Goal: Information Seeking & Learning: Compare options

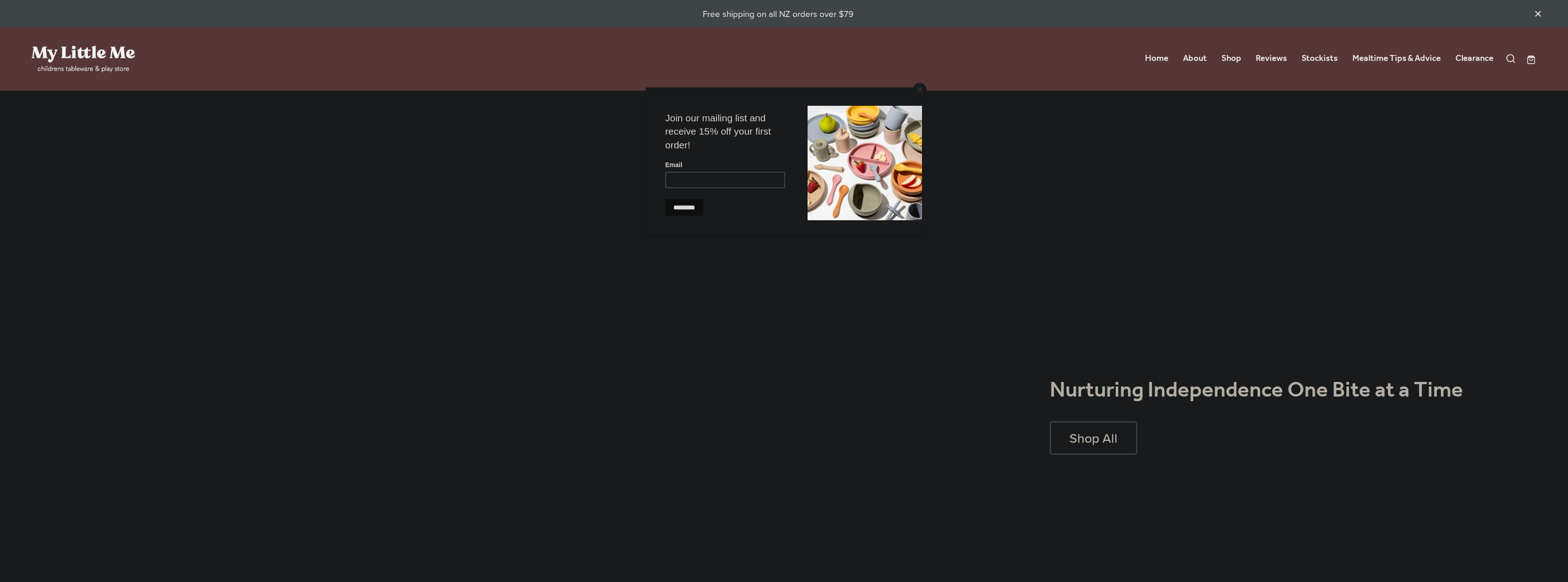
click at [918, 87] on button "Close" at bounding box center [920, 90] width 14 height 14
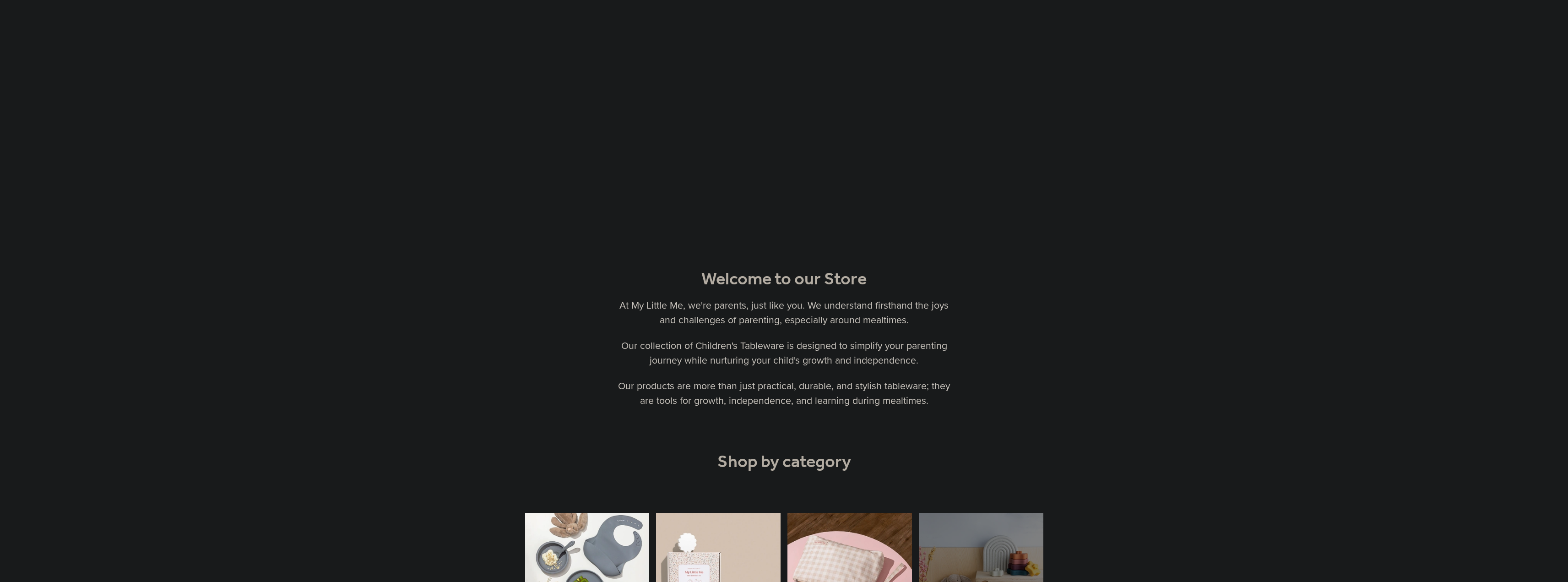
scroll to position [733, 0]
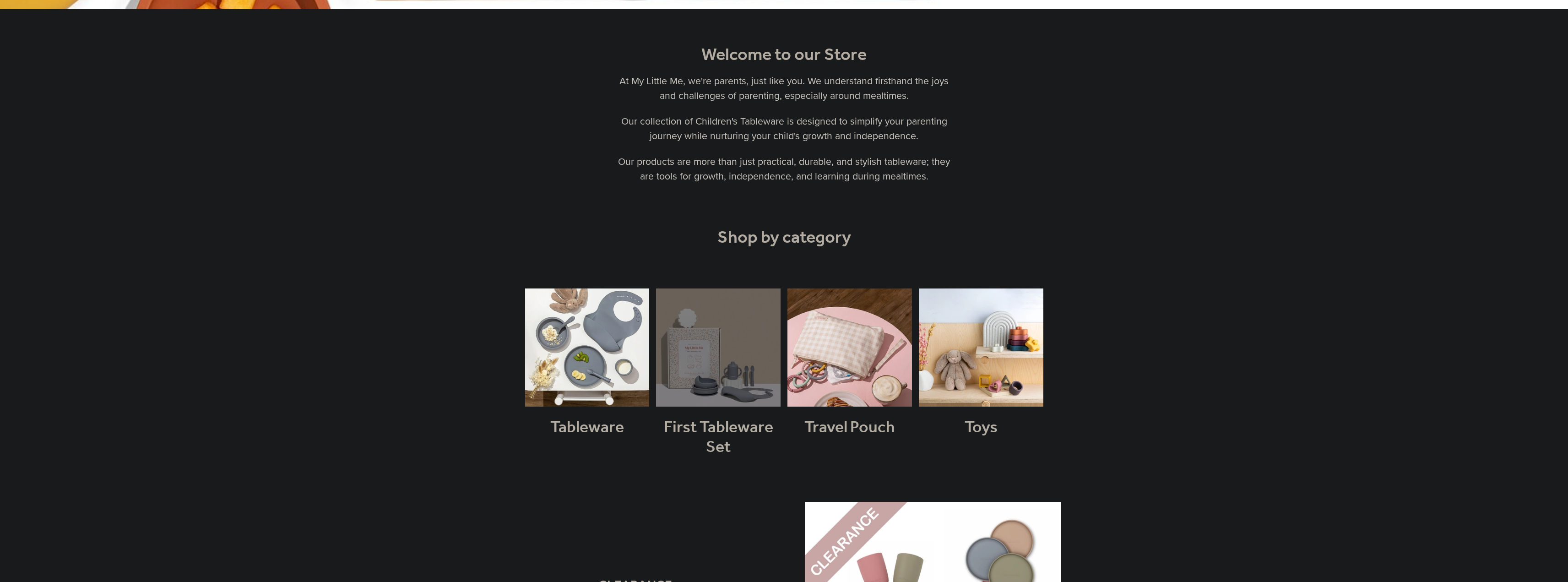
click at [715, 360] on link at bounding box center [718, 384] width 125 height 192
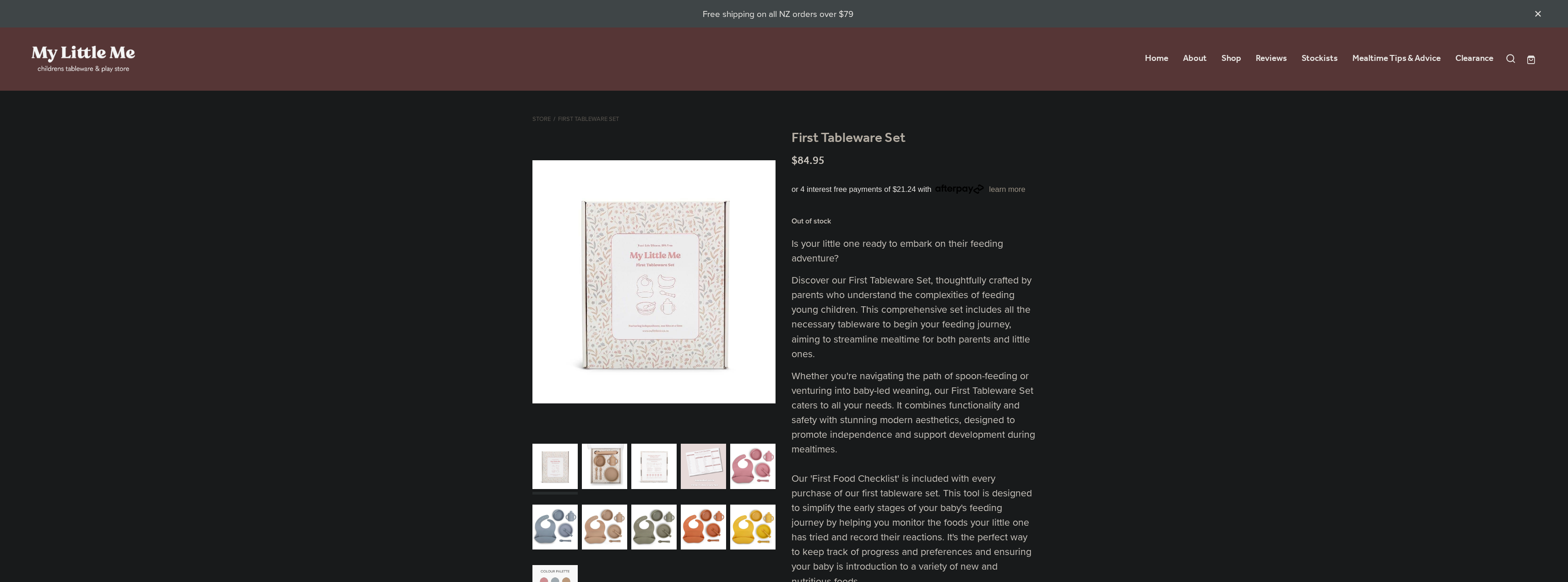
click at [610, 462] on div "carousel" at bounding box center [605, 466] width 46 height 56
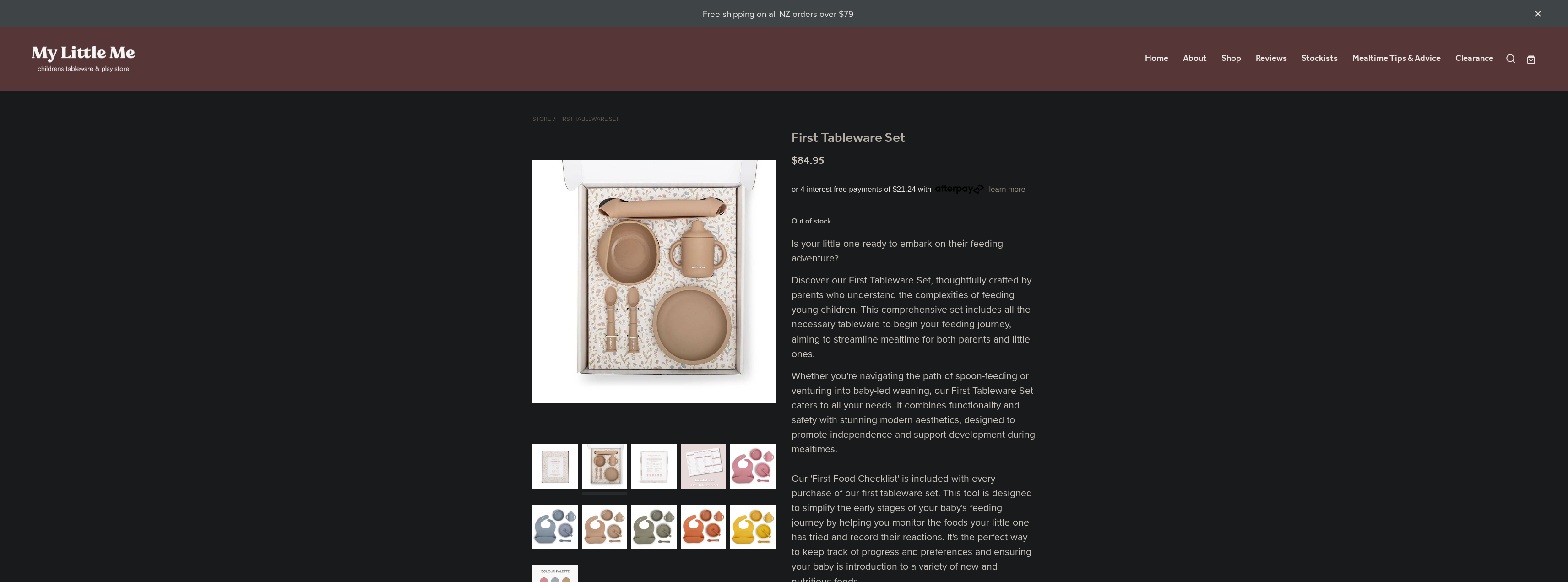
click at [645, 464] on div "carousel" at bounding box center [654, 466] width 46 height 56
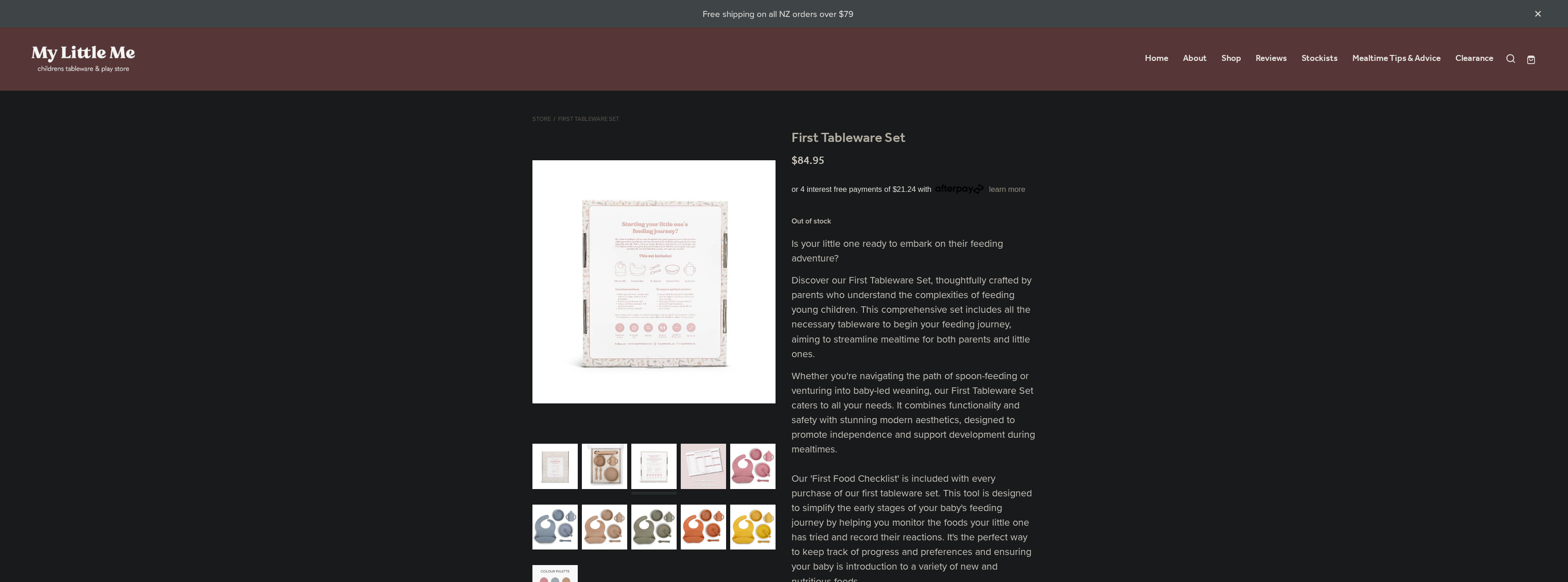
click at [692, 468] on div "carousel" at bounding box center [703, 466] width 46 height 56
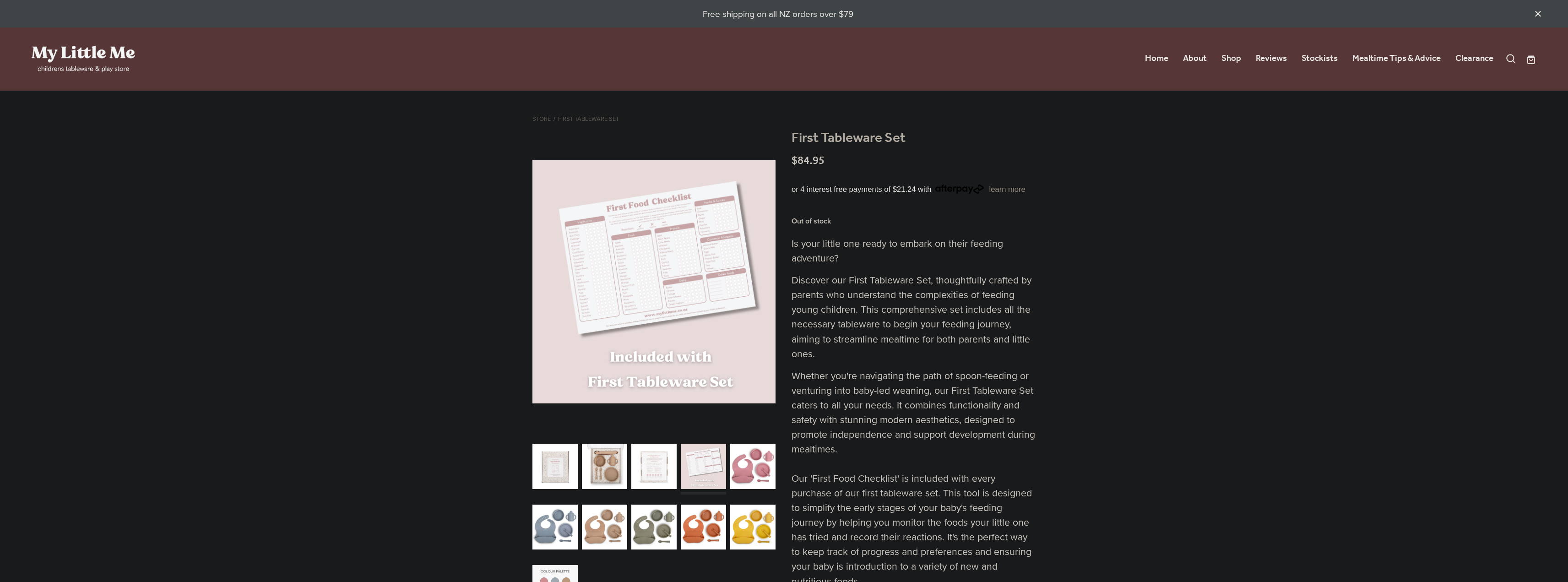
click at [751, 473] on div "carousel" at bounding box center [753, 466] width 46 height 56
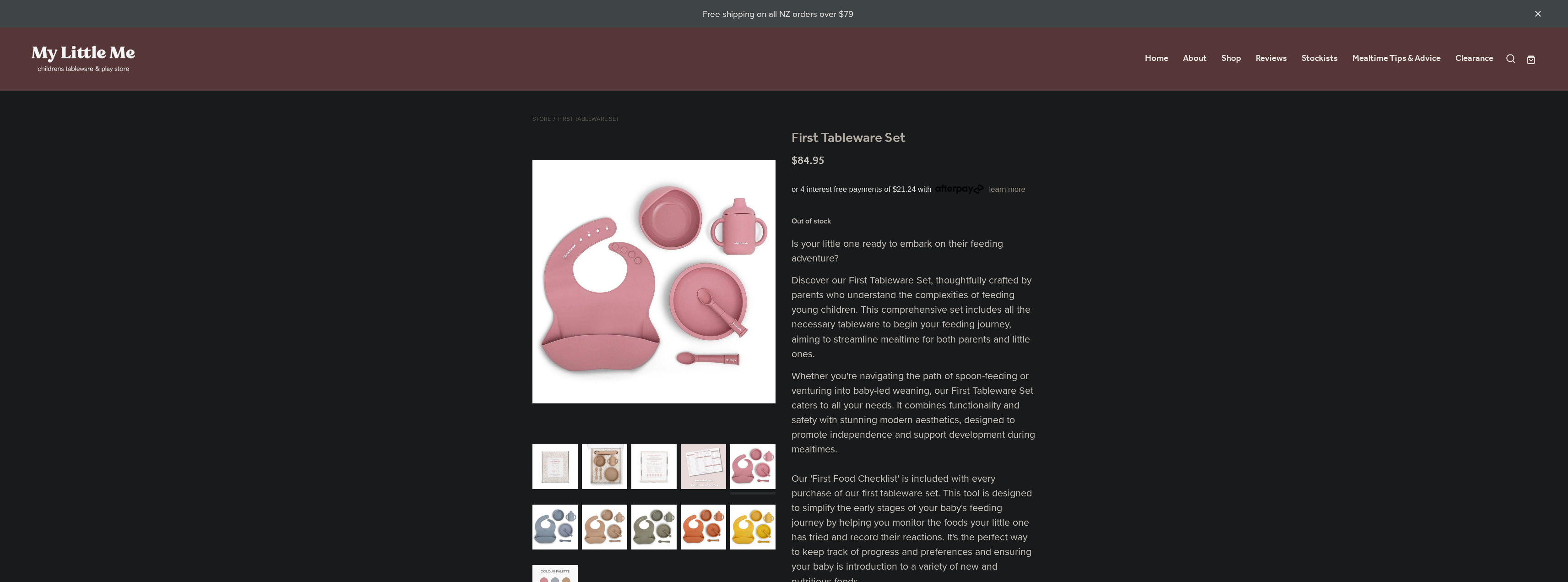
click at [758, 523] on div "carousel" at bounding box center [753, 526] width 46 height 56
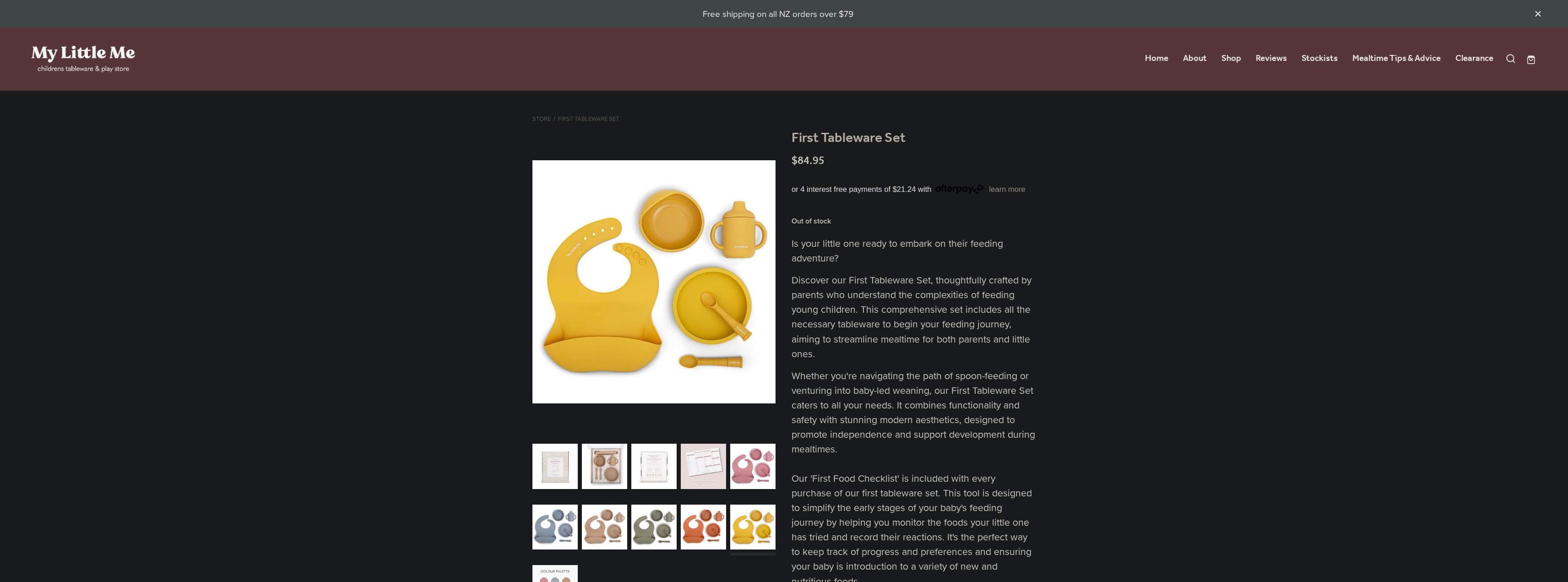
click at [764, 473] on div "carousel" at bounding box center [753, 466] width 46 height 56
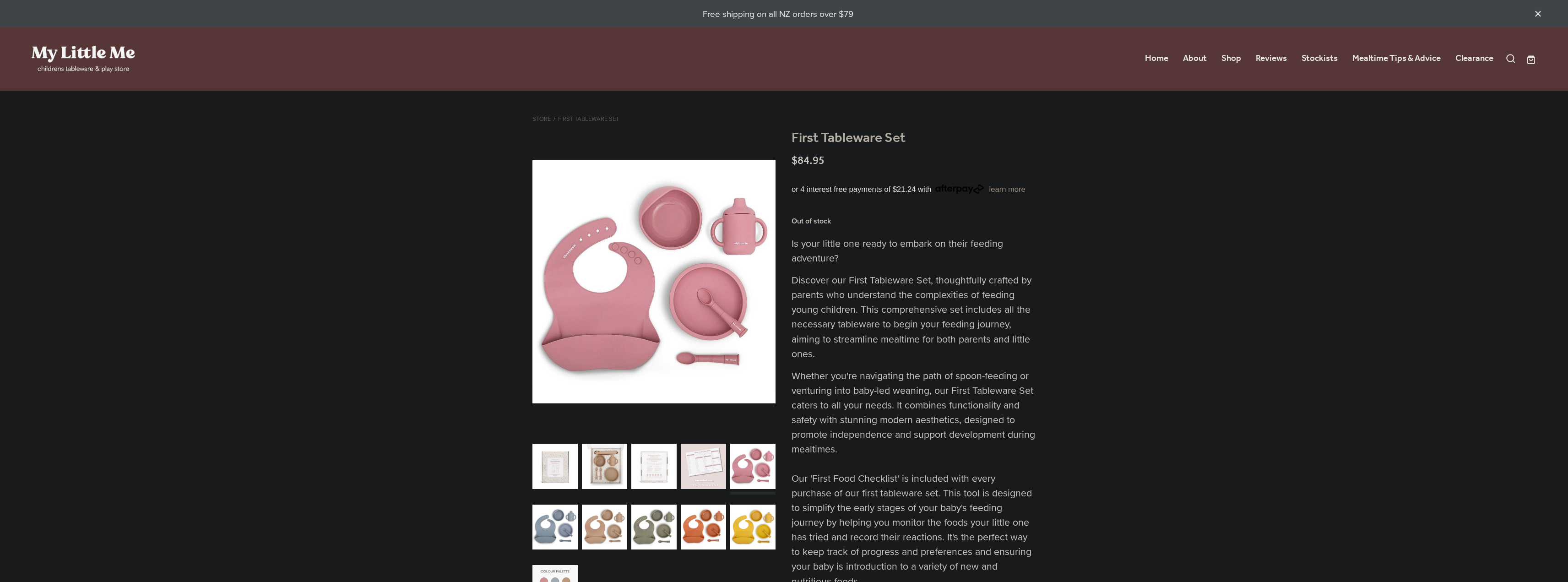
click at [719, 526] on div "carousel" at bounding box center [703, 526] width 46 height 56
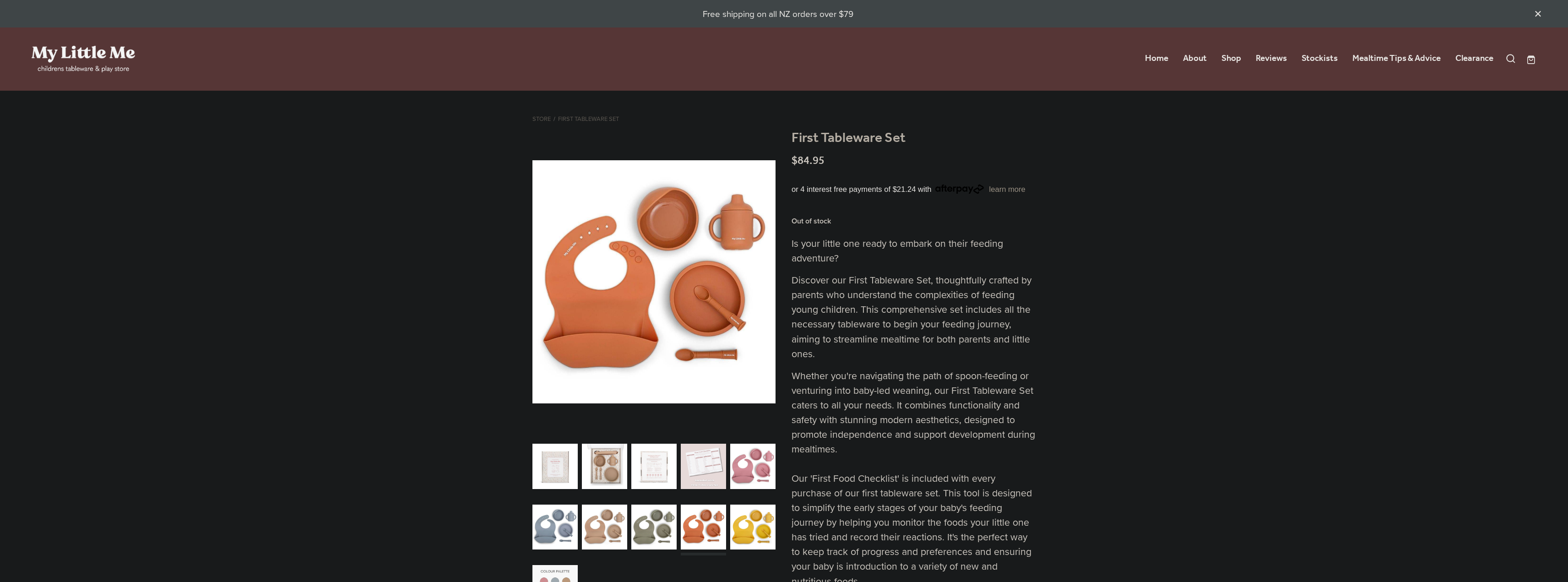
click at [655, 526] on div "carousel" at bounding box center [654, 526] width 46 height 56
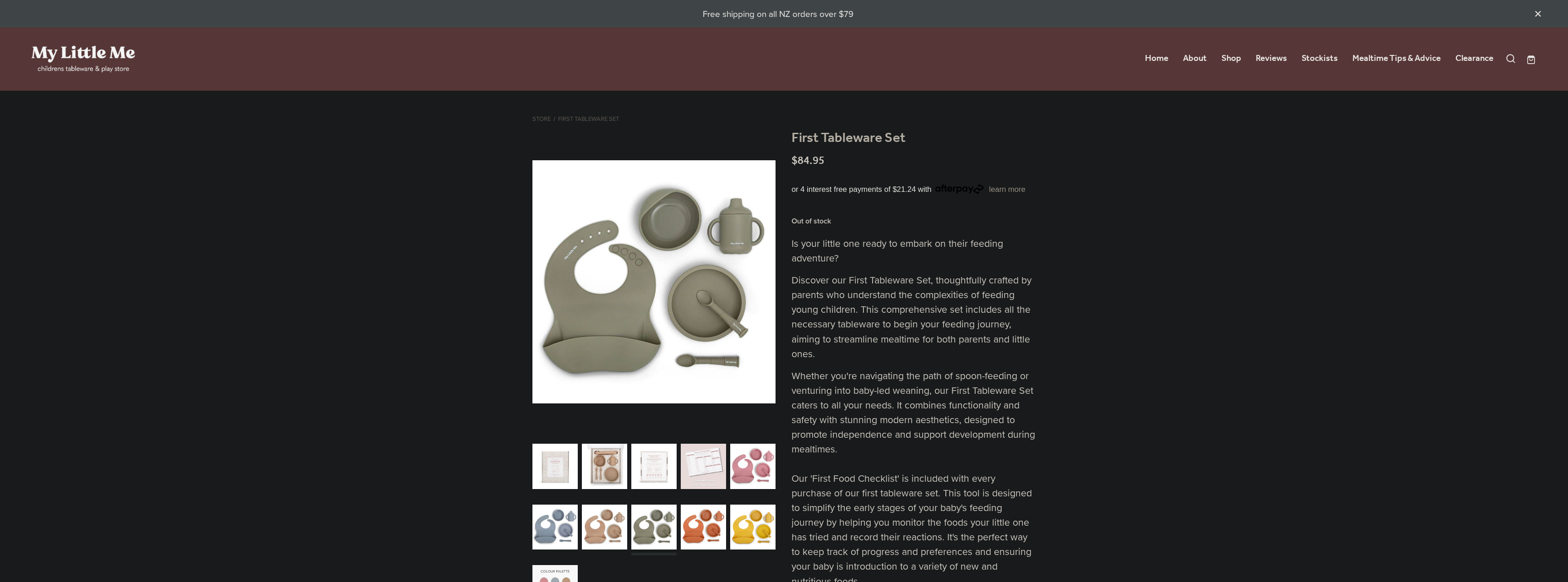
click at [596, 527] on div "carousel" at bounding box center [605, 526] width 46 height 56
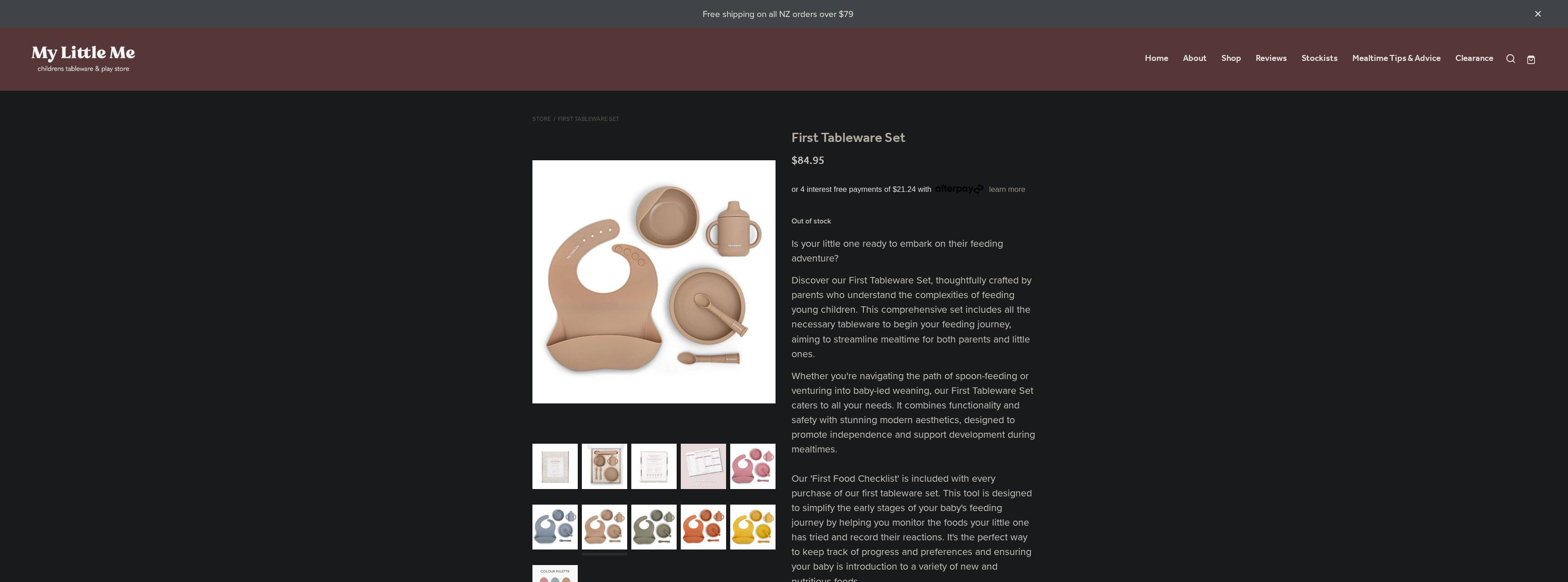
click at [557, 466] on div "carousel" at bounding box center [555, 466] width 46 height 56
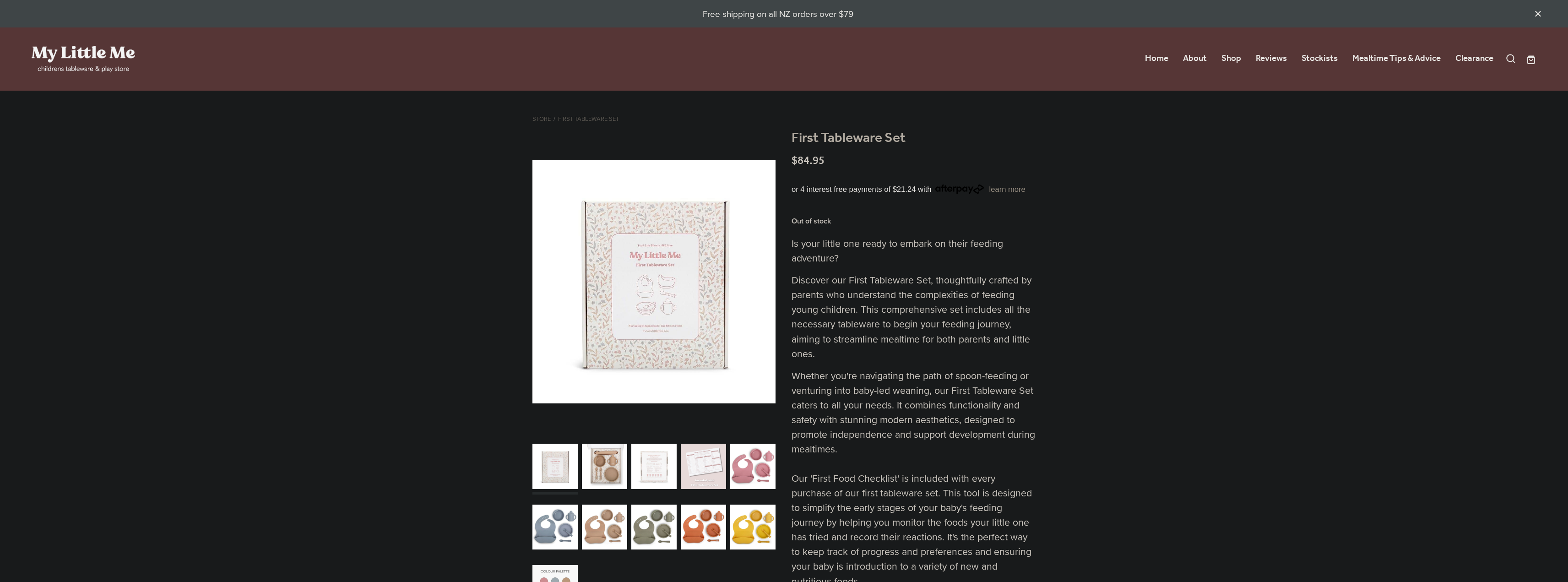
click at [599, 471] on div "carousel" at bounding box center [605, 466] width 46 height 56
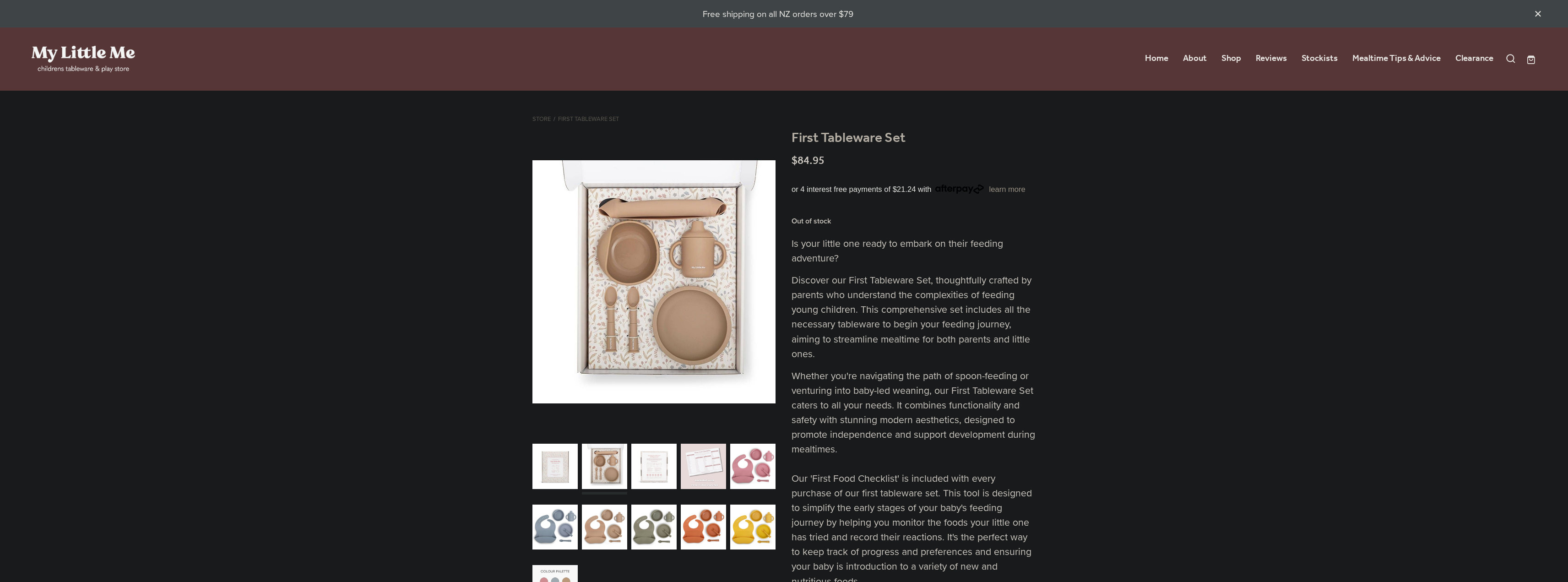
click at [762, 460] on div "carousel" at bounding box center [753, 466] width 46 height 56
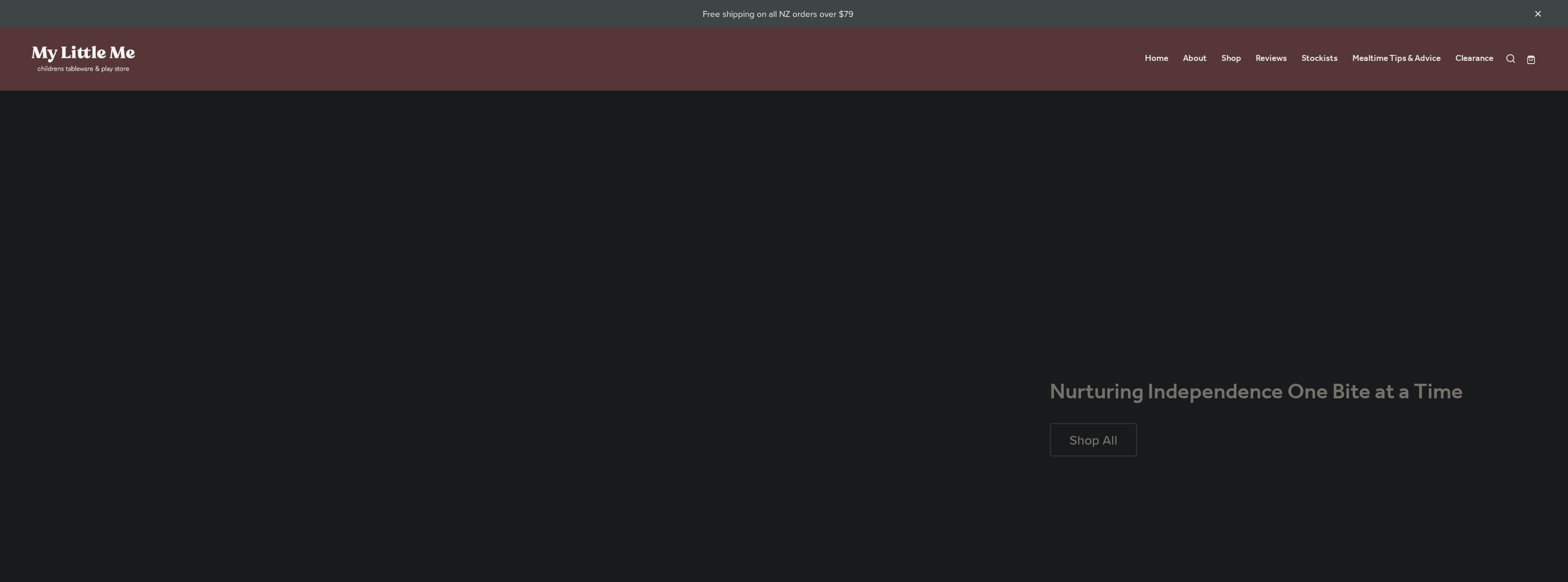
scroll to position [733, 0]
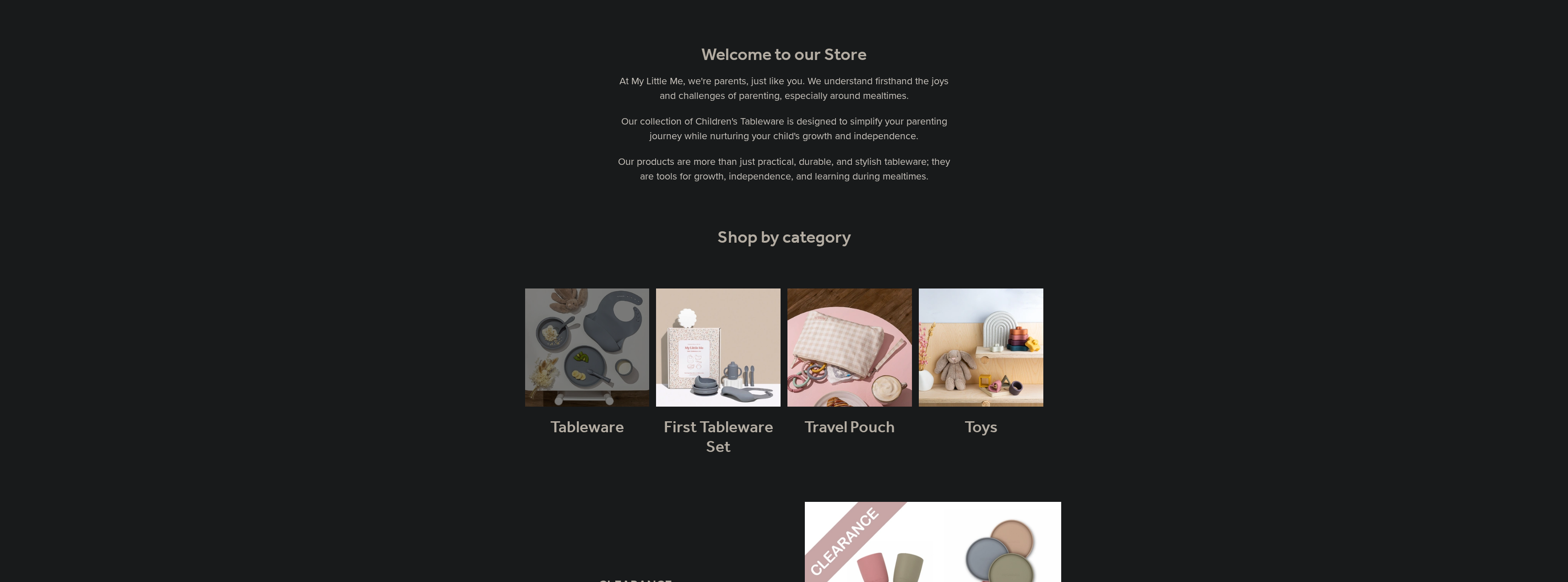
click at [605, 361] on link at bounding box center [587, 384] width 125 height 192
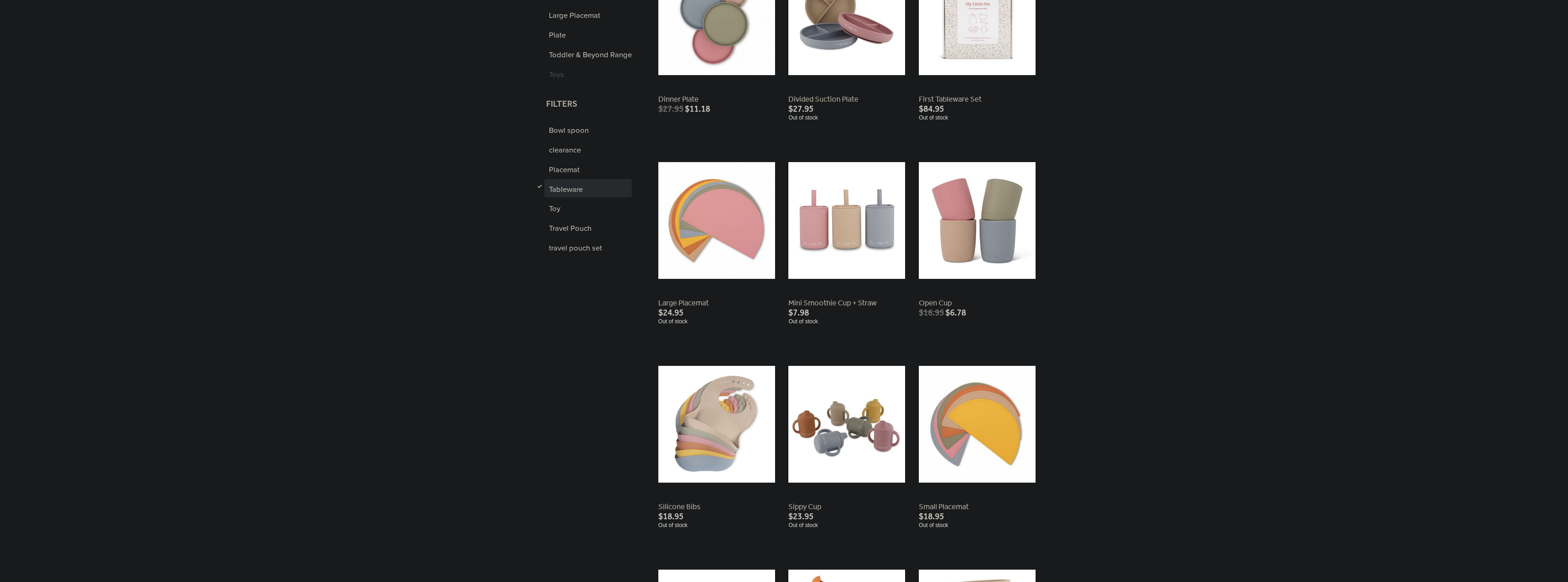
scroll to position [366, 0]
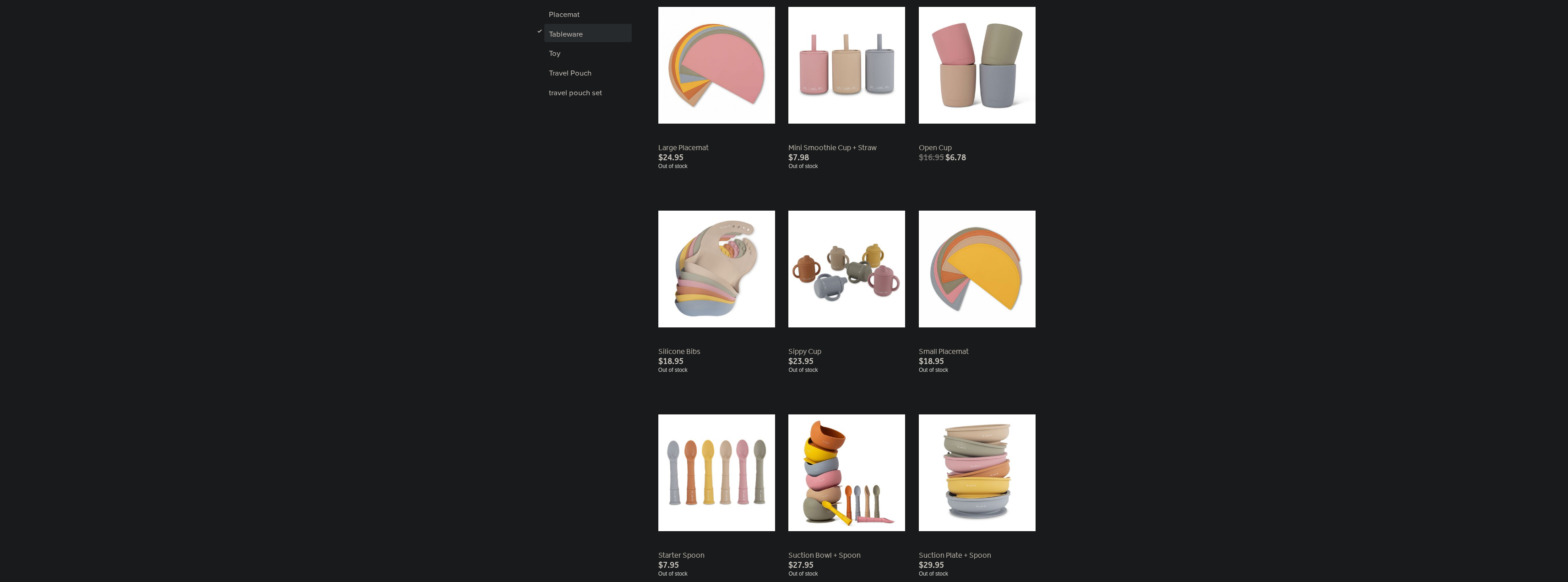
click at [727, 301] on link at bounding box center [717, 284] width 117 height 176
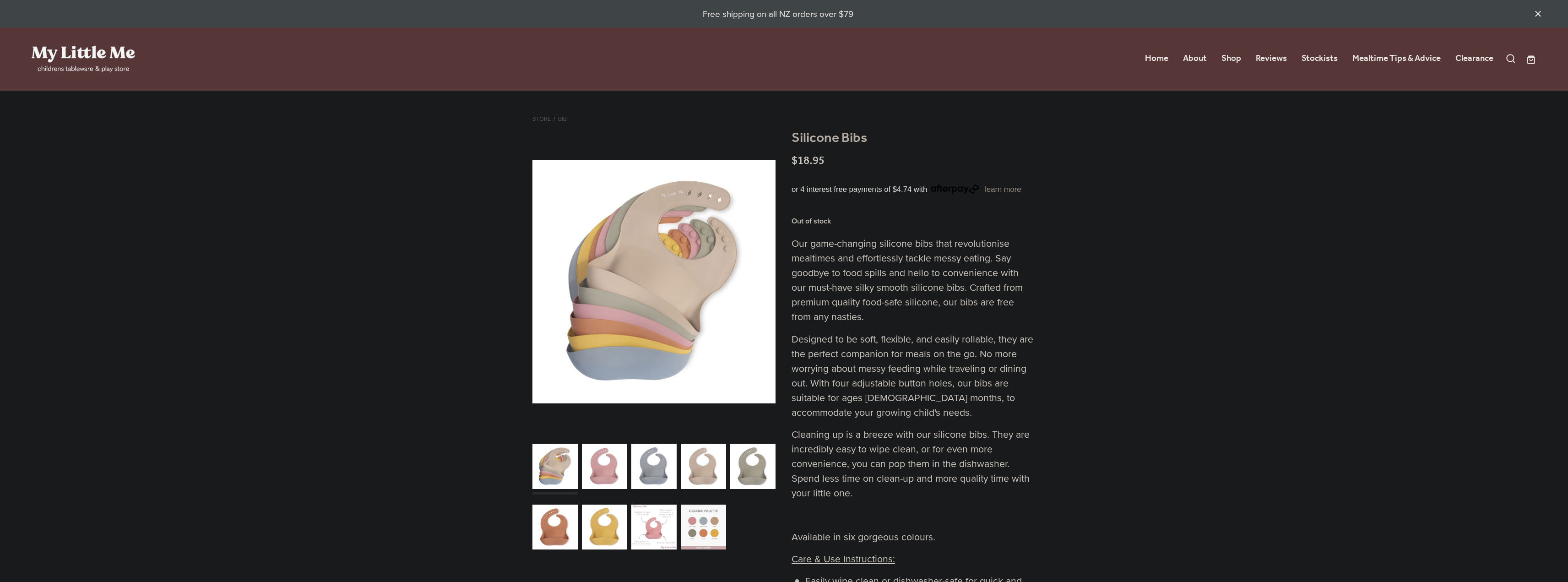
click at [617, 466] on div "carousel" at bounding box center [605, 466] width 46 height 56
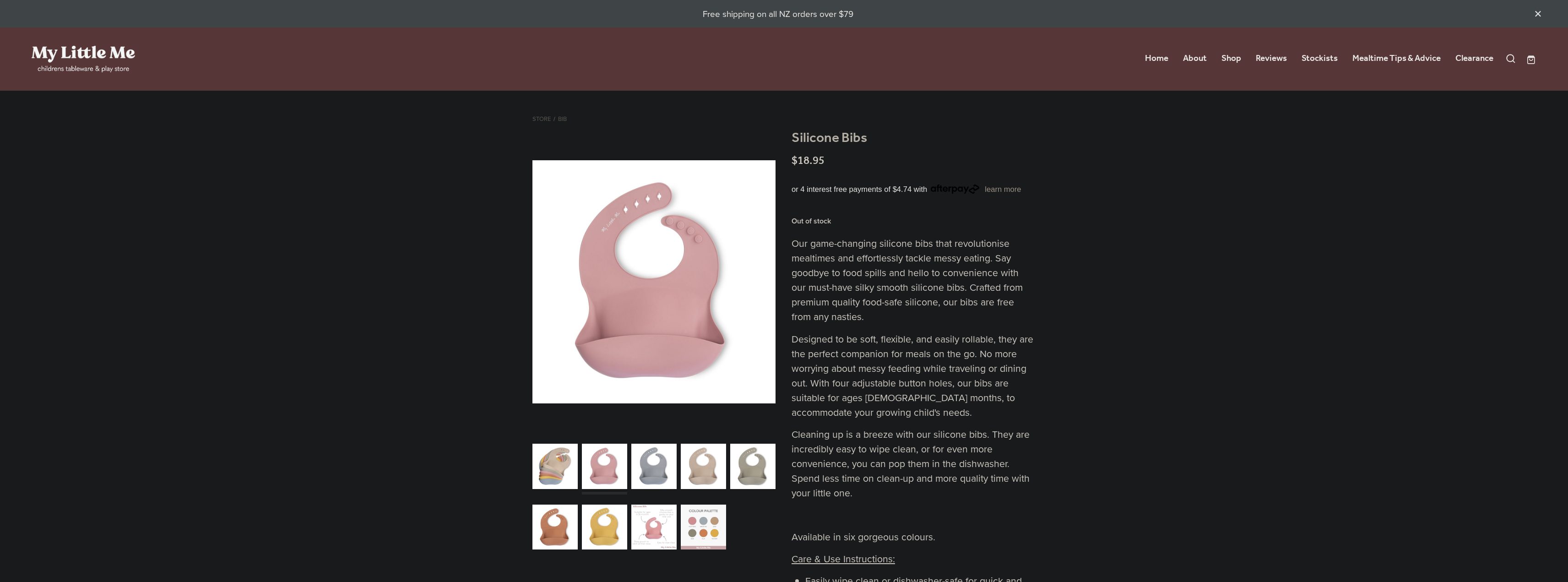
click at [545, 461] on div "carousel" at bounding box center [555, 466] width 46 height 56
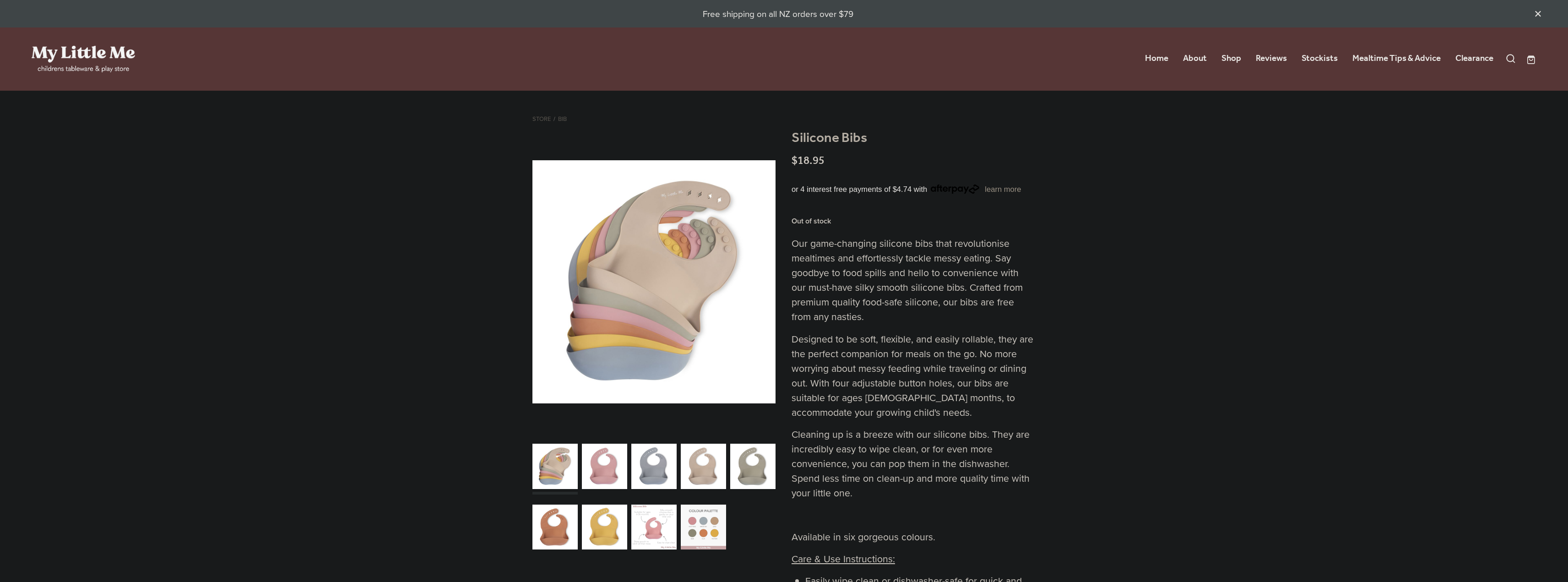
click at [602, 463] on div "carousel" at bounding box center [605, 466] width 46 height 56
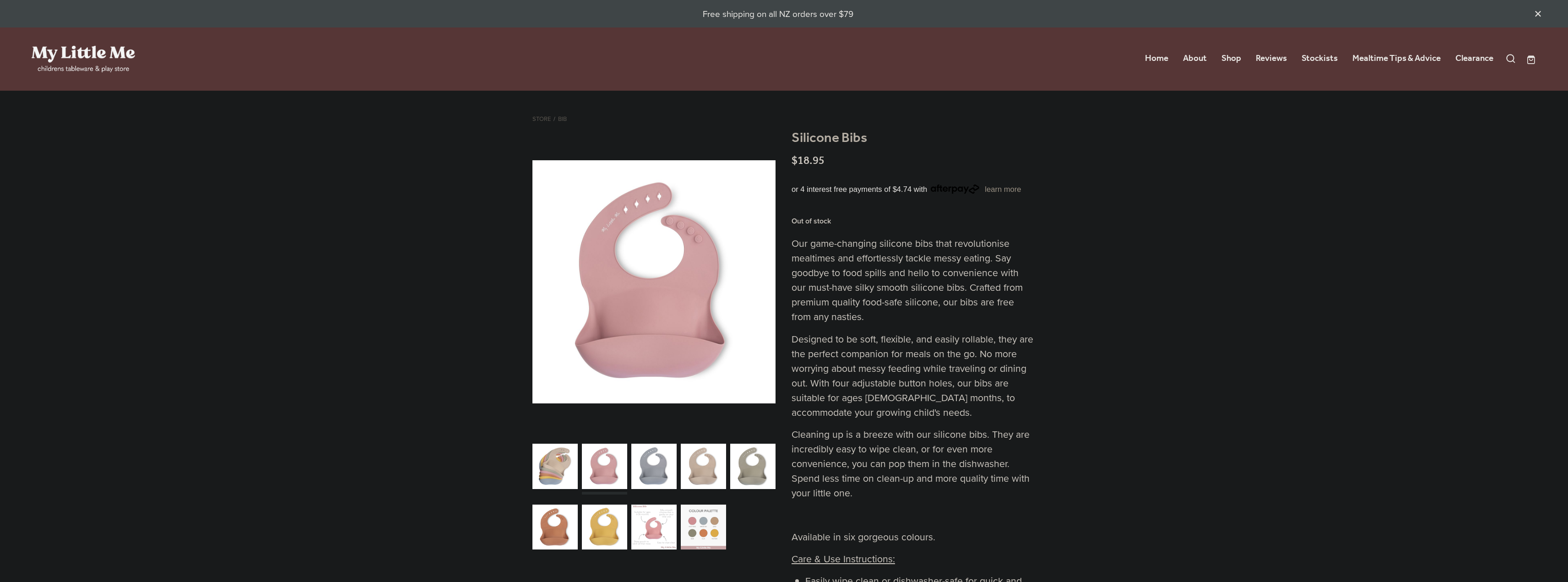
click at [647, 465] on div "carousel" at bounding box center [654, 466] width 46 height 56
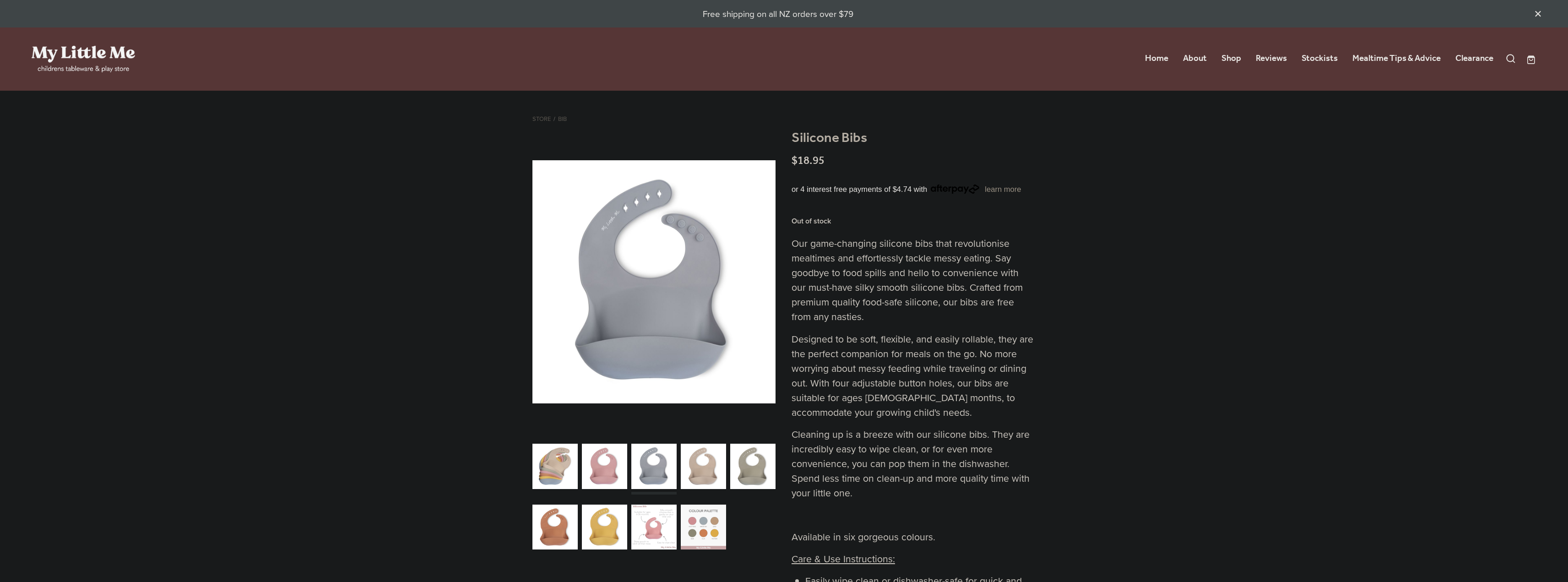
click at [612, 467] on div "carousel" at bounding box center [605, 466] width 46 height 56
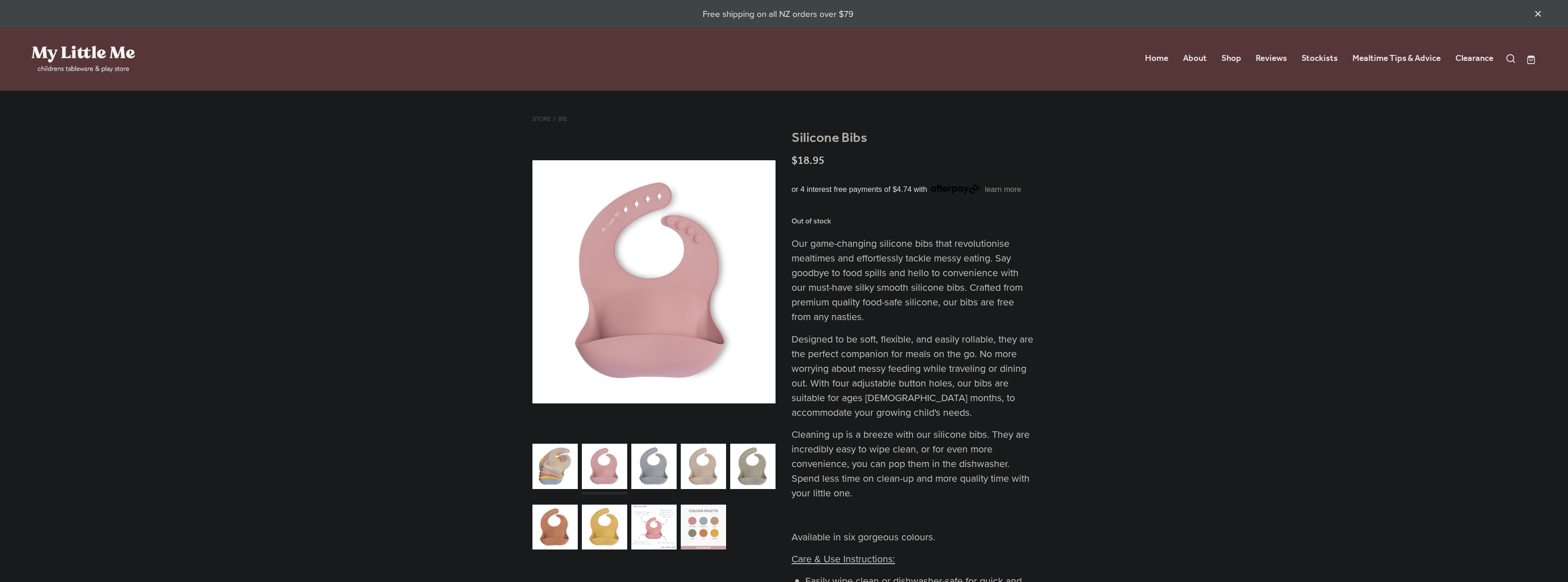
click at [599, 483] on div "carousel" at bounding box center [605, 466] width 46 height 56
click at [610, 461] on div "carousel" at bounding box center [605, 466] width 46 height 56
click at [701, 513] on div "carousel" at bounding box center [703, 526] width 46 height 56
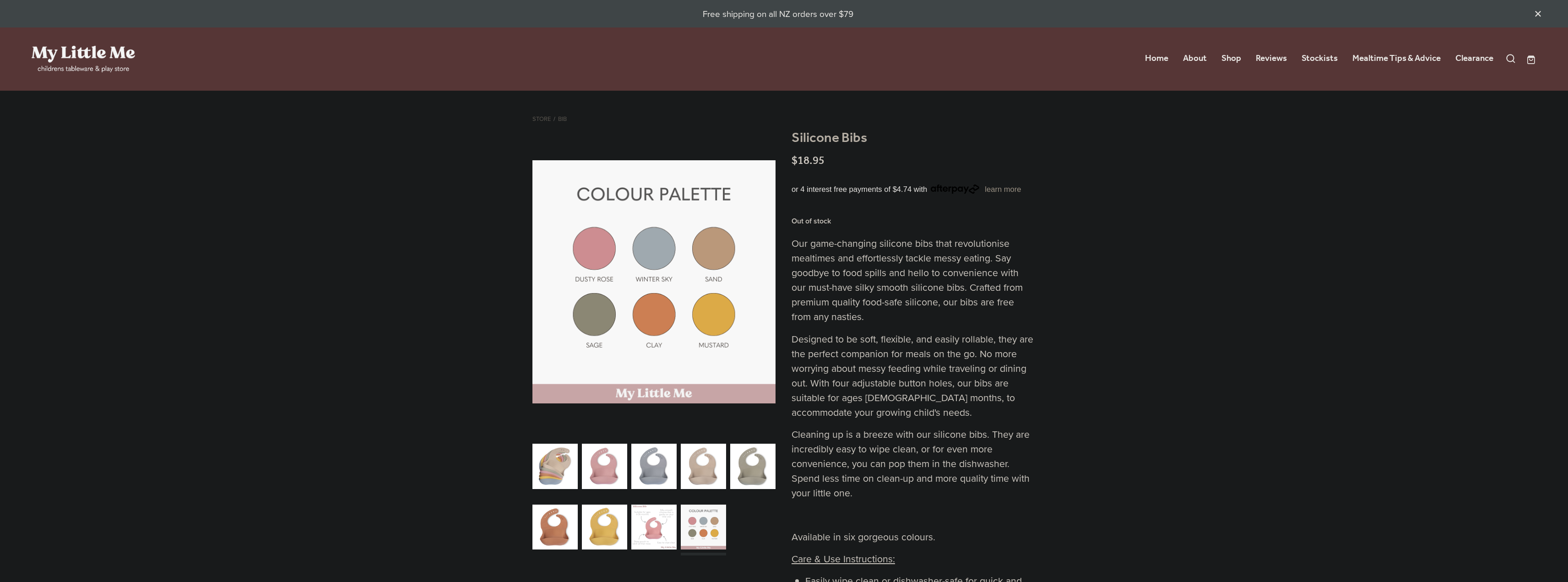
click at [660, 523] on div "carousel" at bounding box center [654, 526] width 46 height 56
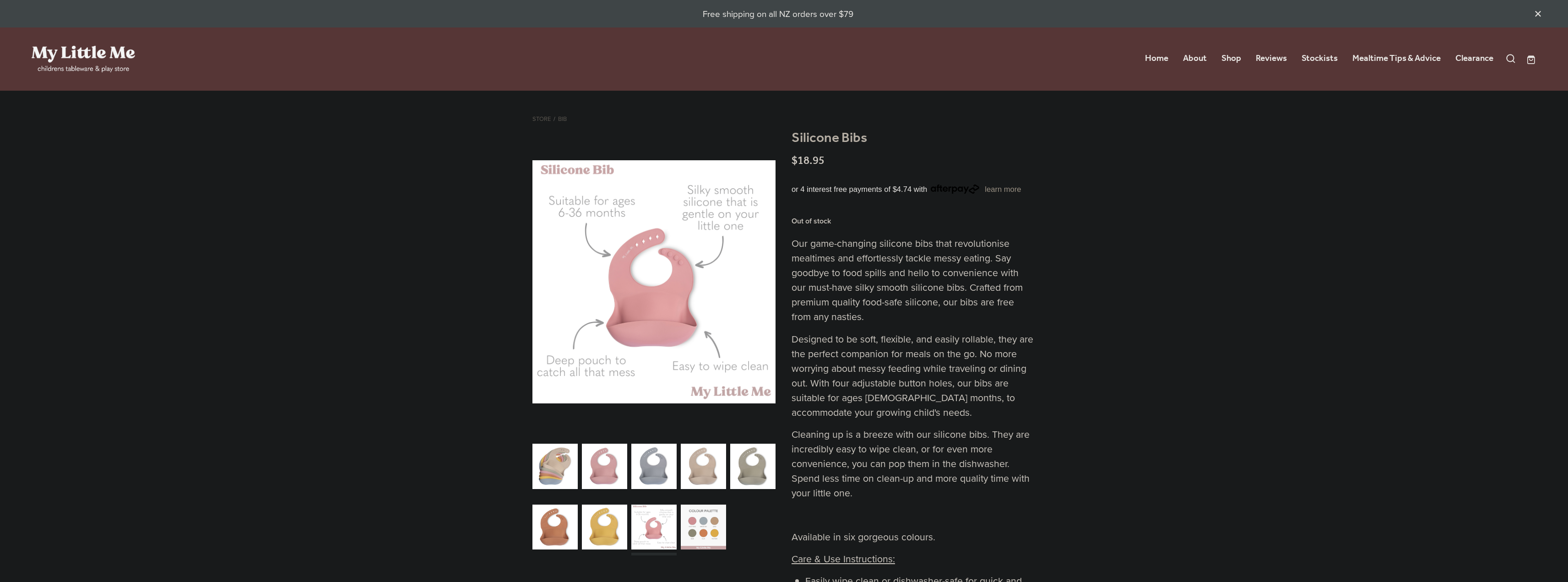
click at [605, 471] on div "carousel" at bounding box center [605, 466] width 46 height 56
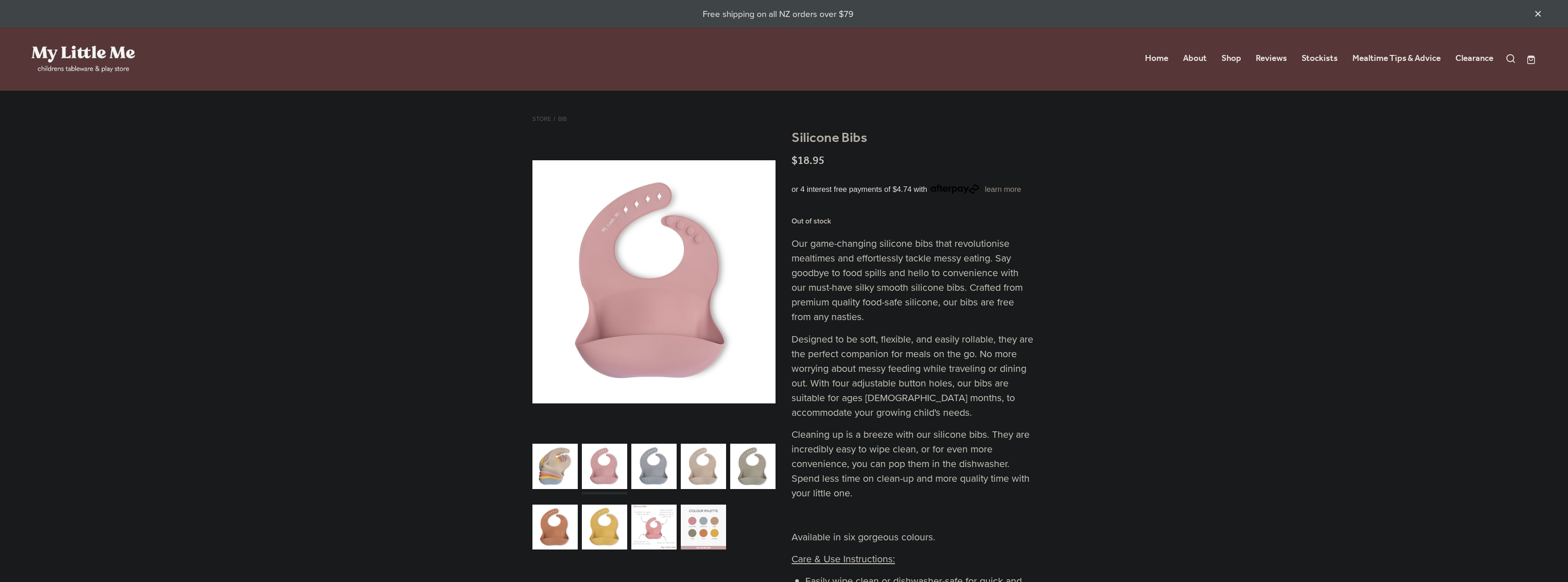
click at [615, 518] on div "carousel" at bounding box center [605, 526] width 46 height 56
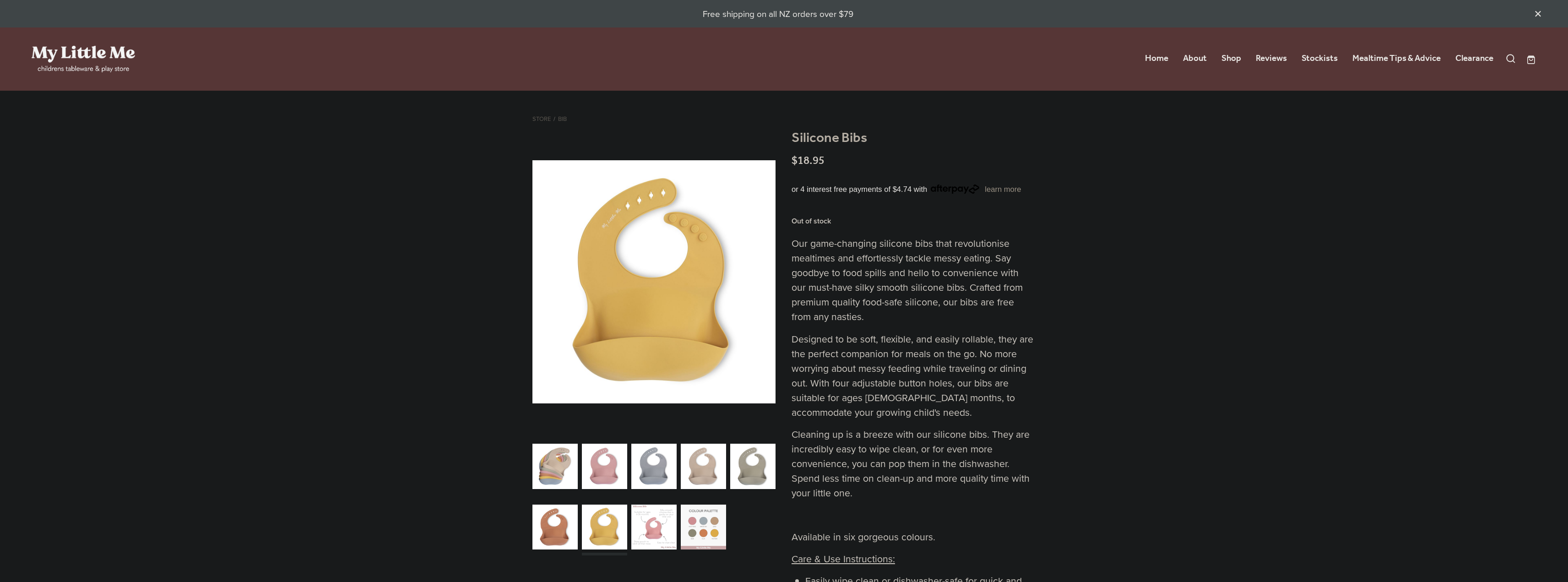
click at [561, 521] on div "carousel" at bounding box center [555, 526] width 46 height 56
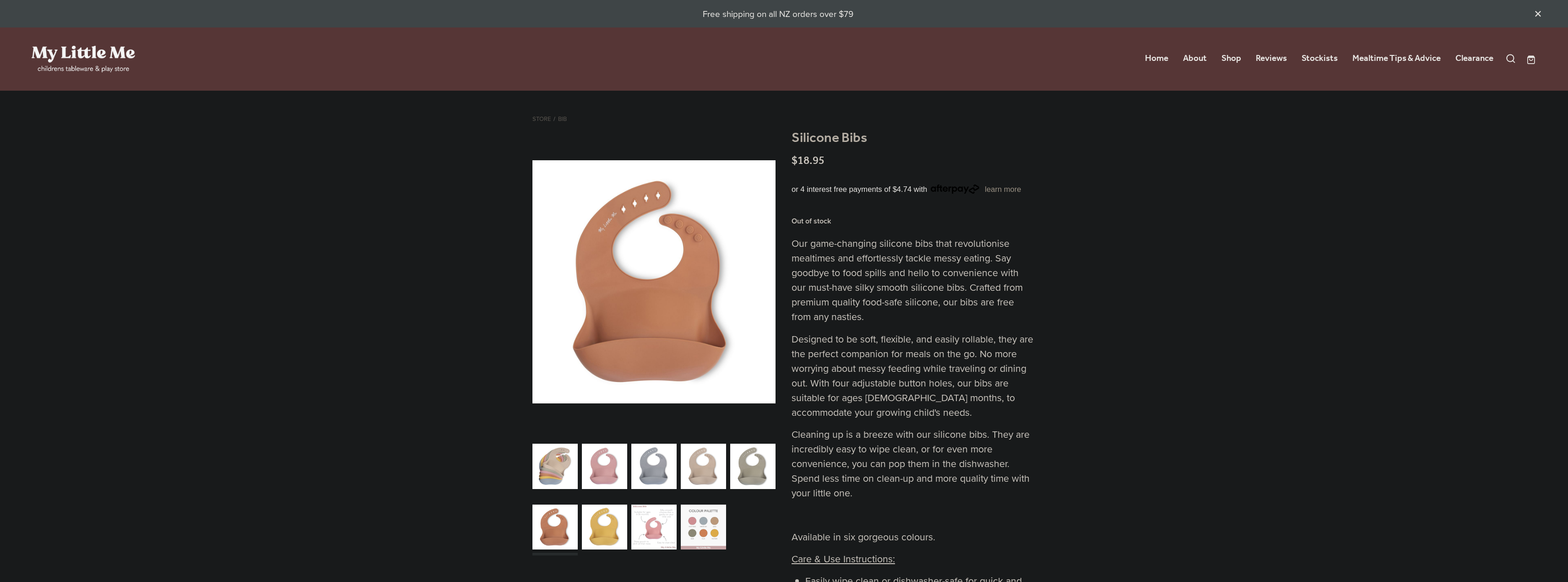
click at [594, 469] on div "carousel" at bounding box center [605, 466] width 46 height 56
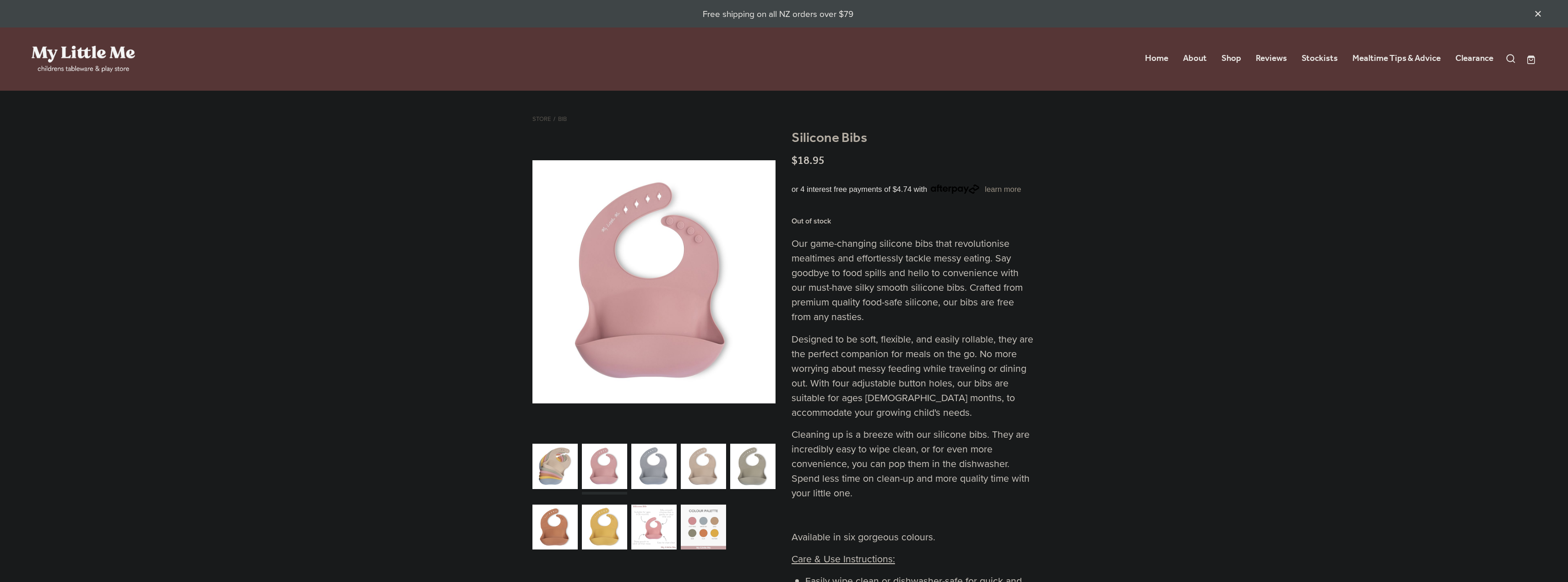
click at [669, 517] on div "carousel" at bounding box center [654, 526] width 46 height 56
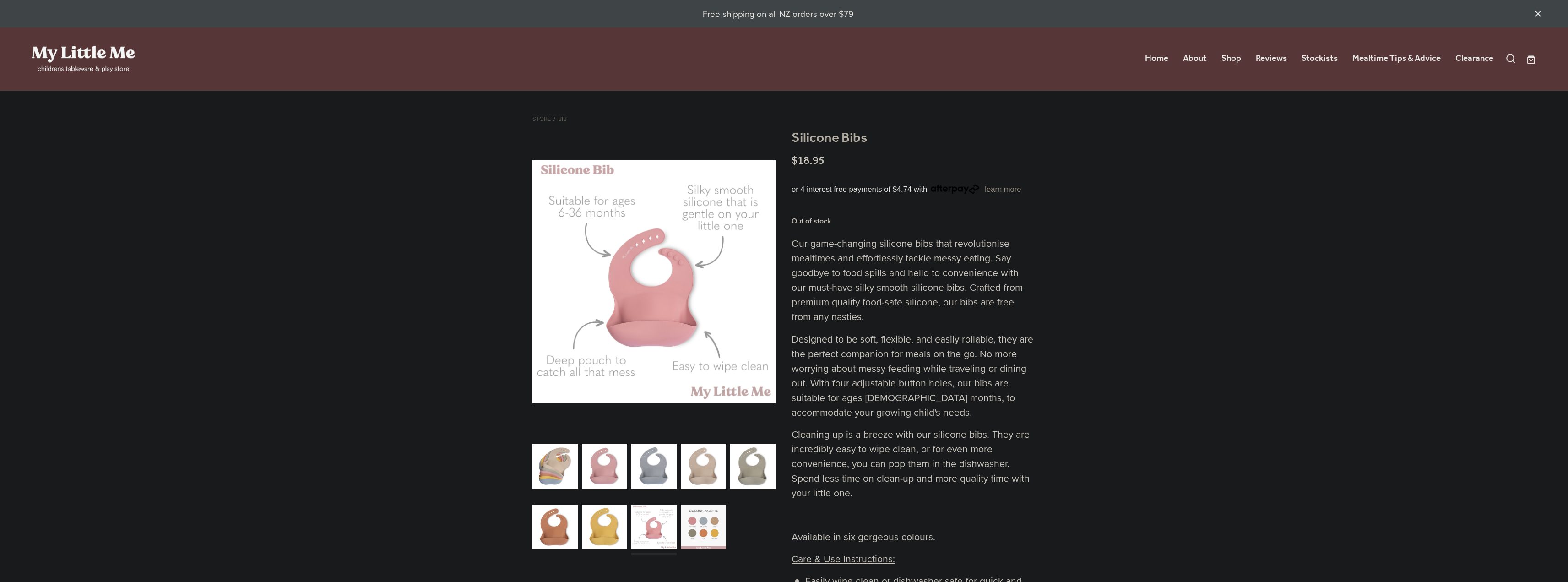
click at [705, 526] on div "carousel" at bounding box center [703, 526] width 46 height 56
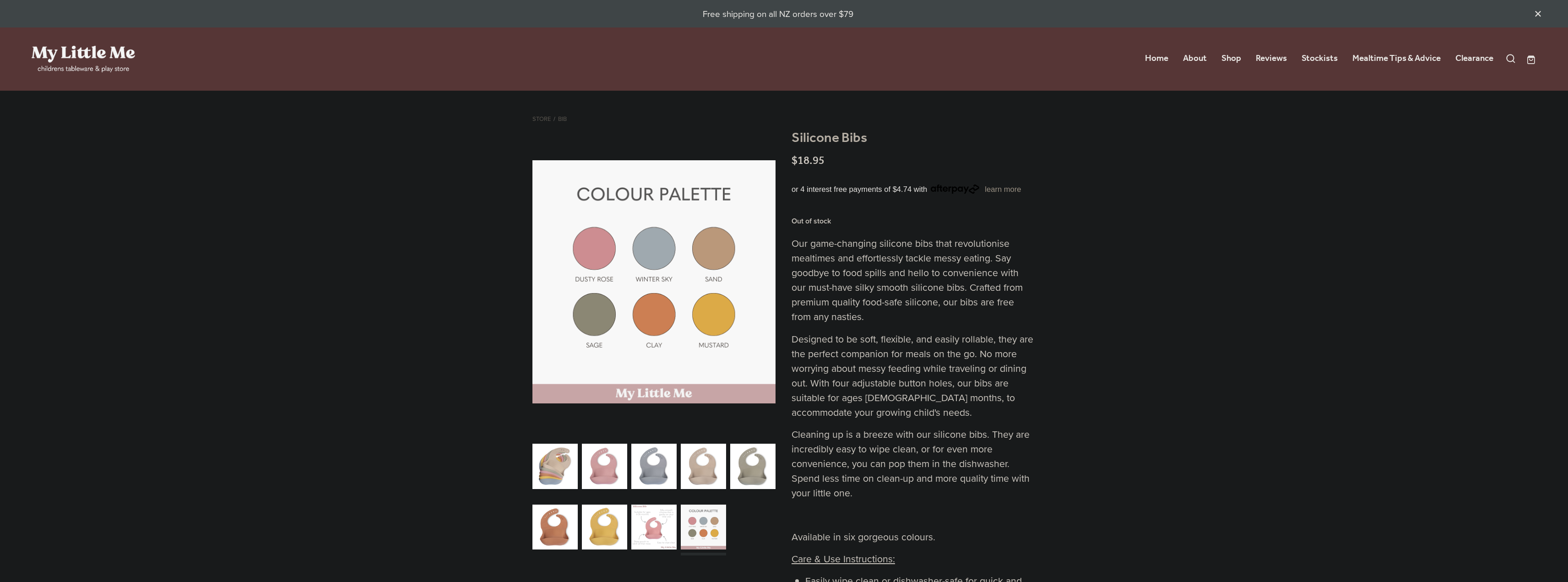
click at [607, 476] on div "carousel" at bounding box center [605, 466] width 46 height 56
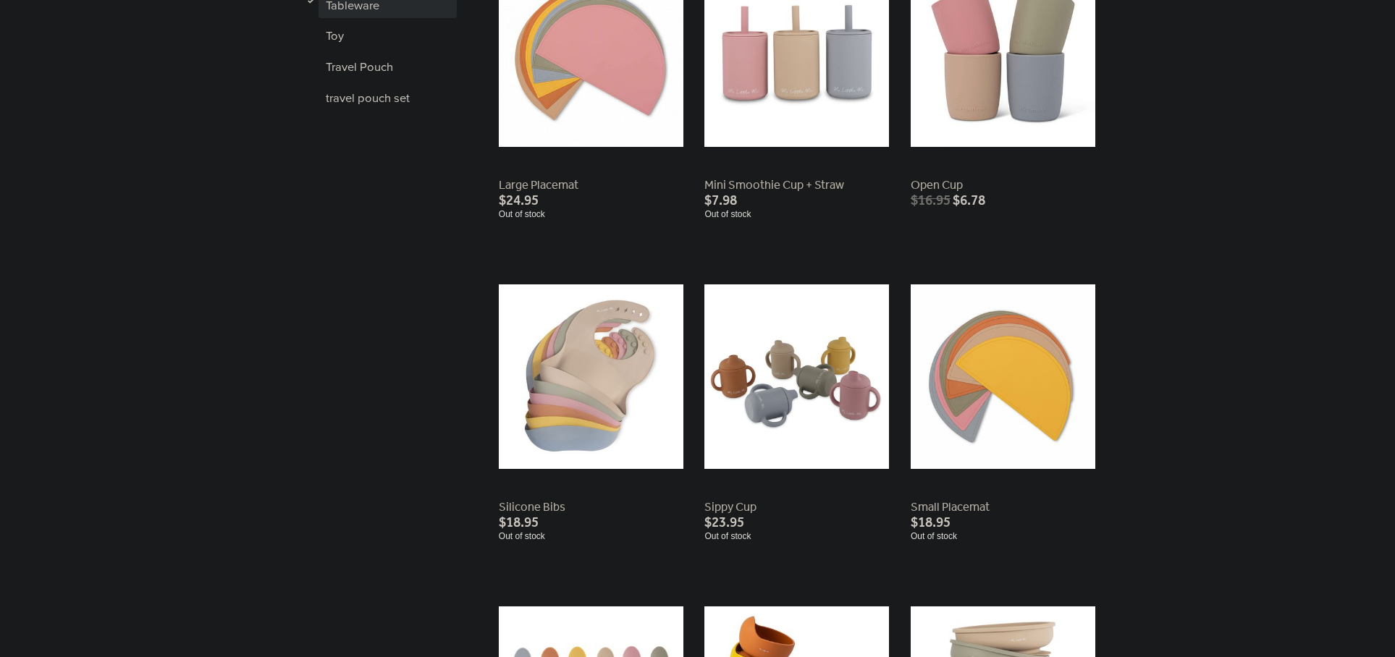
scroll to position [740, 0]
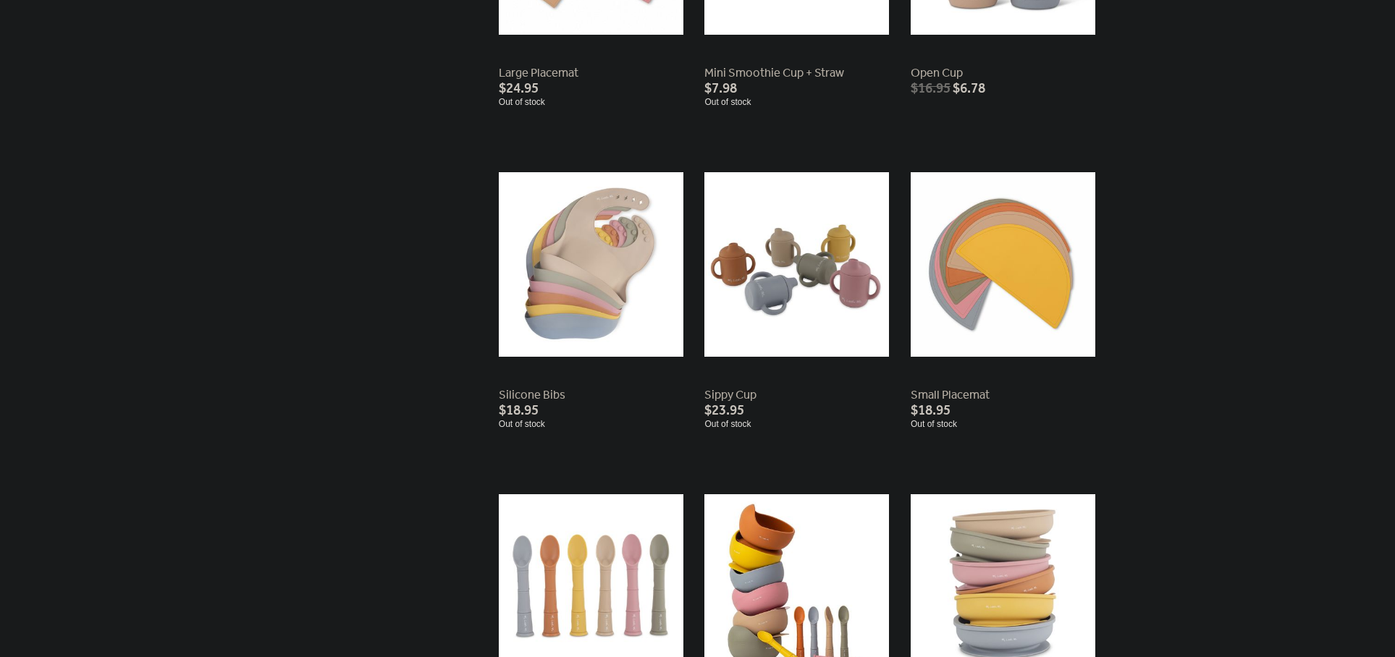
click at [808, 318] on link at bounding box center [796, 288] width 185 height 279
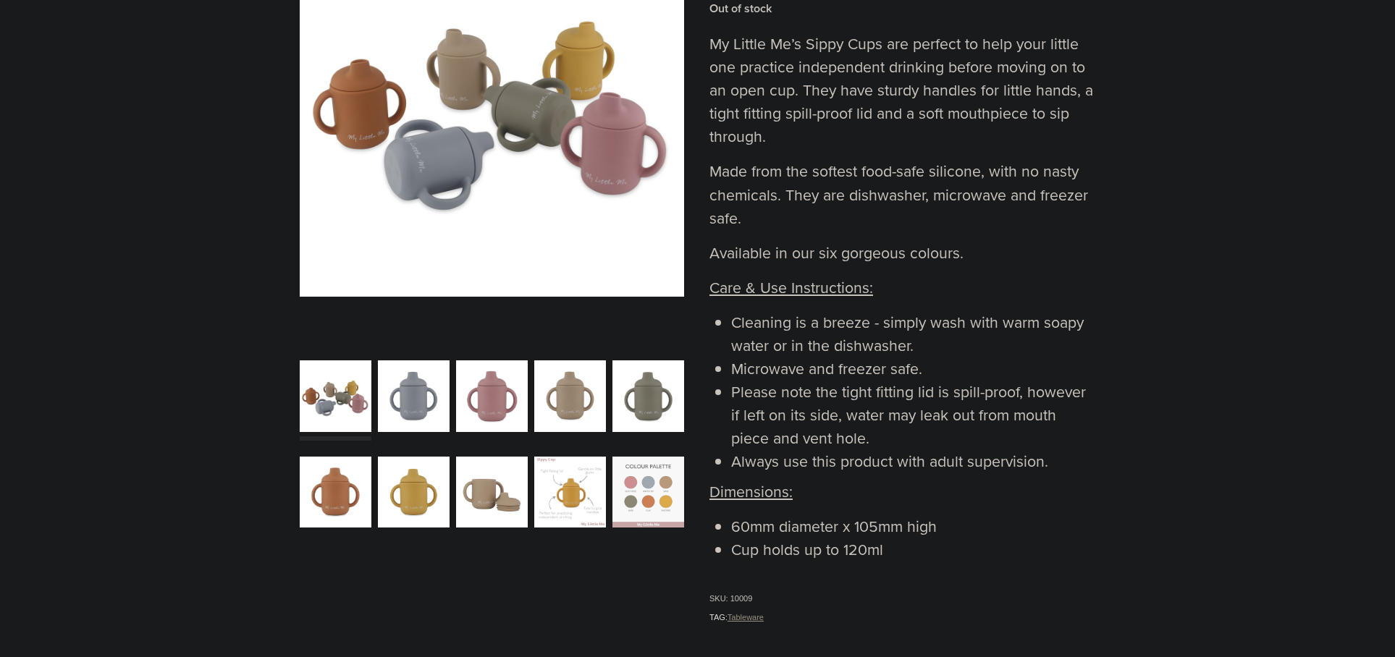
scroll to position [386, 0]
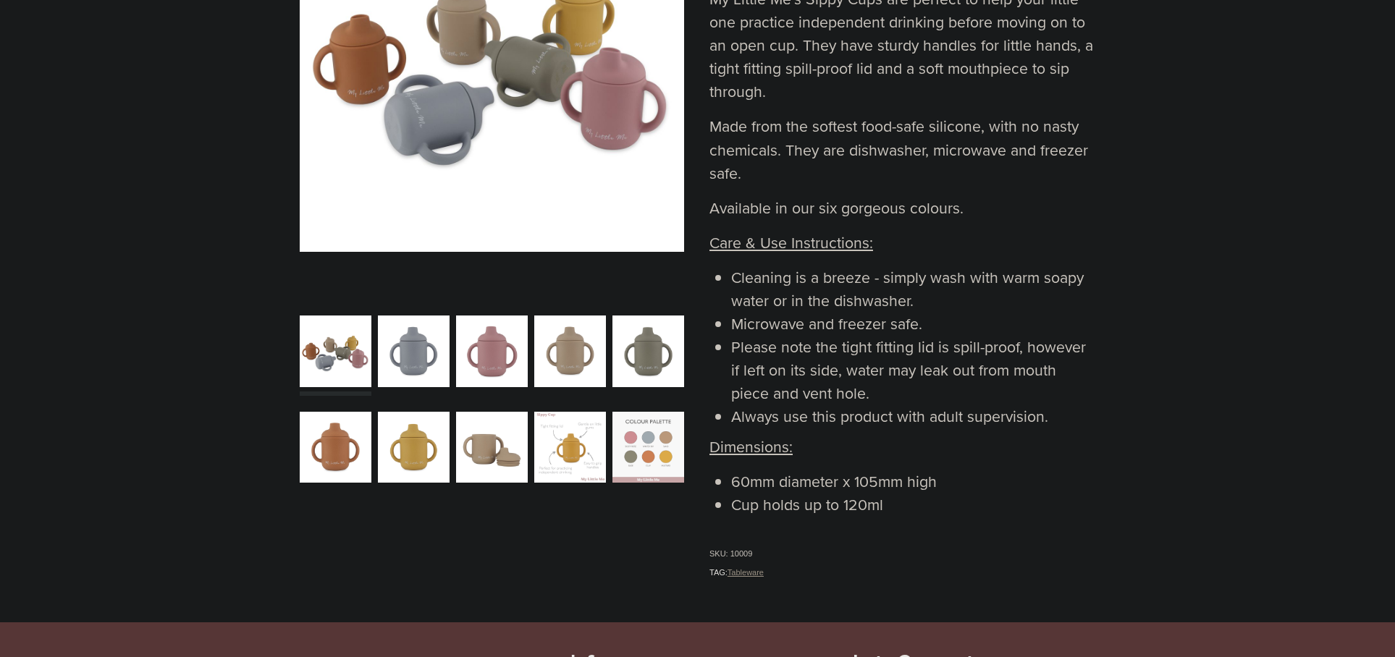
click at [484, 351] on div "carousel" at bounding box center [492, 351] width 72 height 89
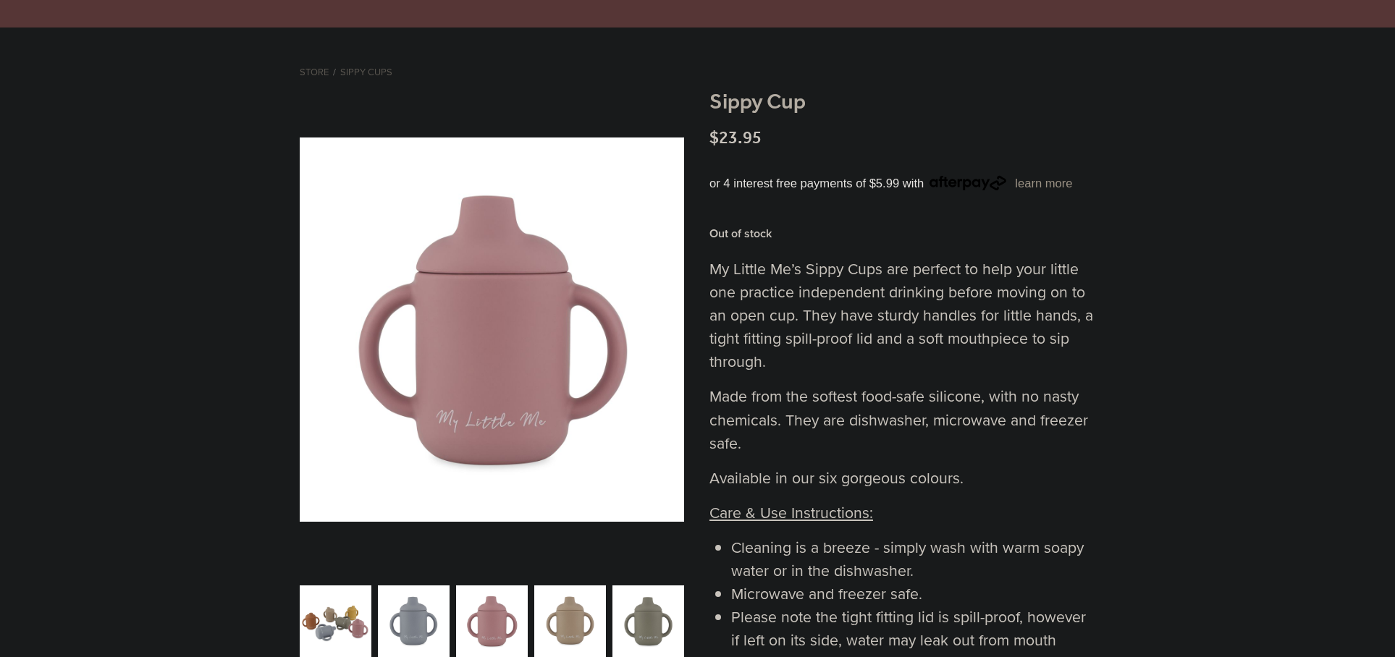
scroll to position [193, 0]
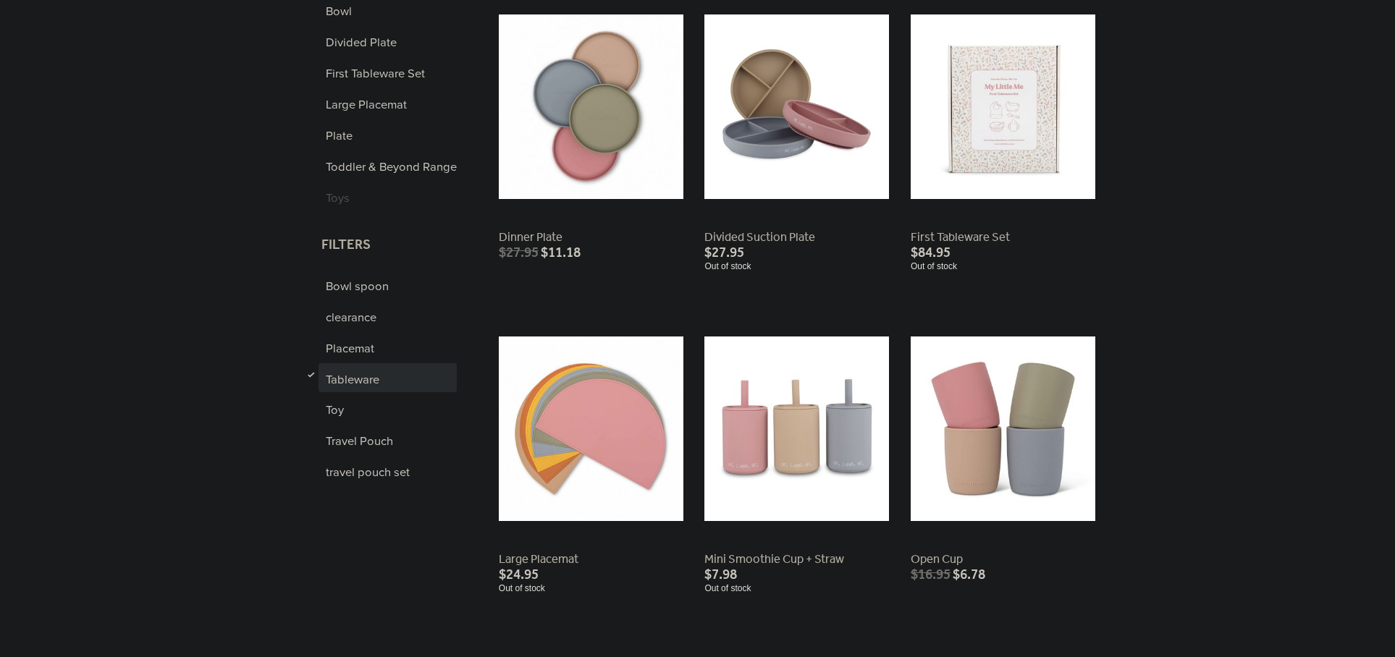
scroll to position [353, 0]
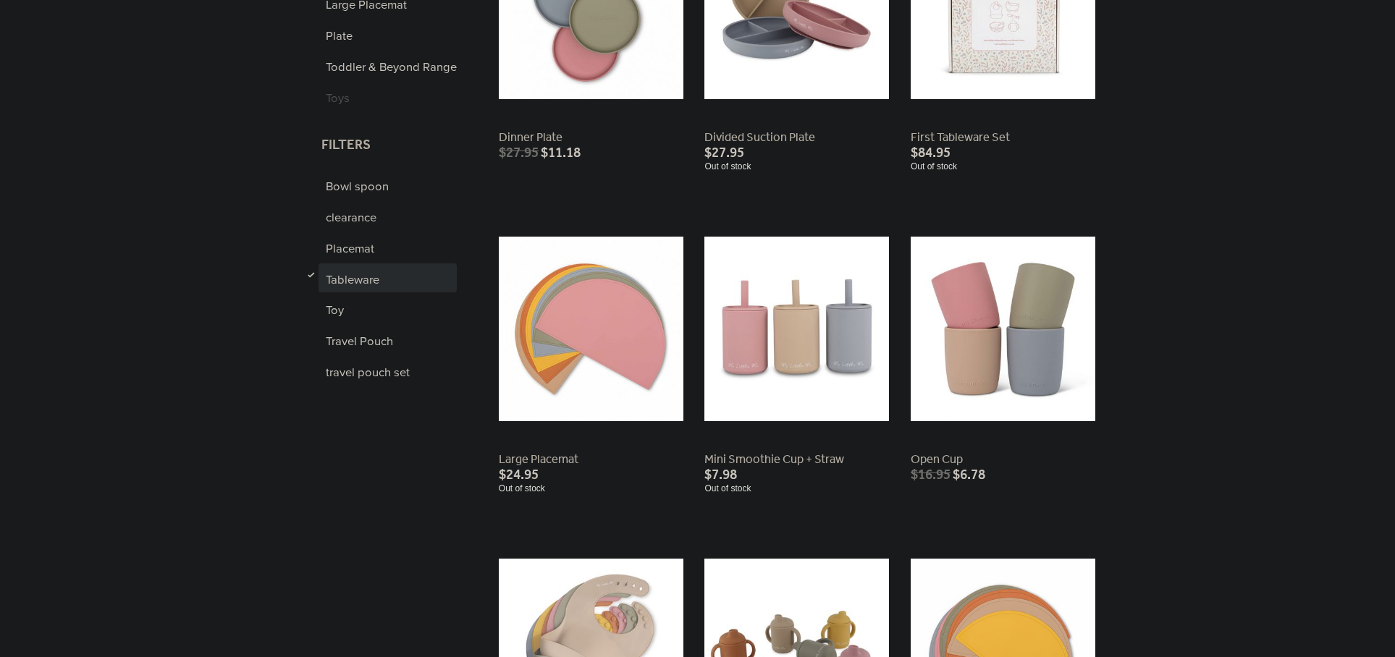
click at [965, 36] on link at bounding box center [1002, 31] width 185 height 279
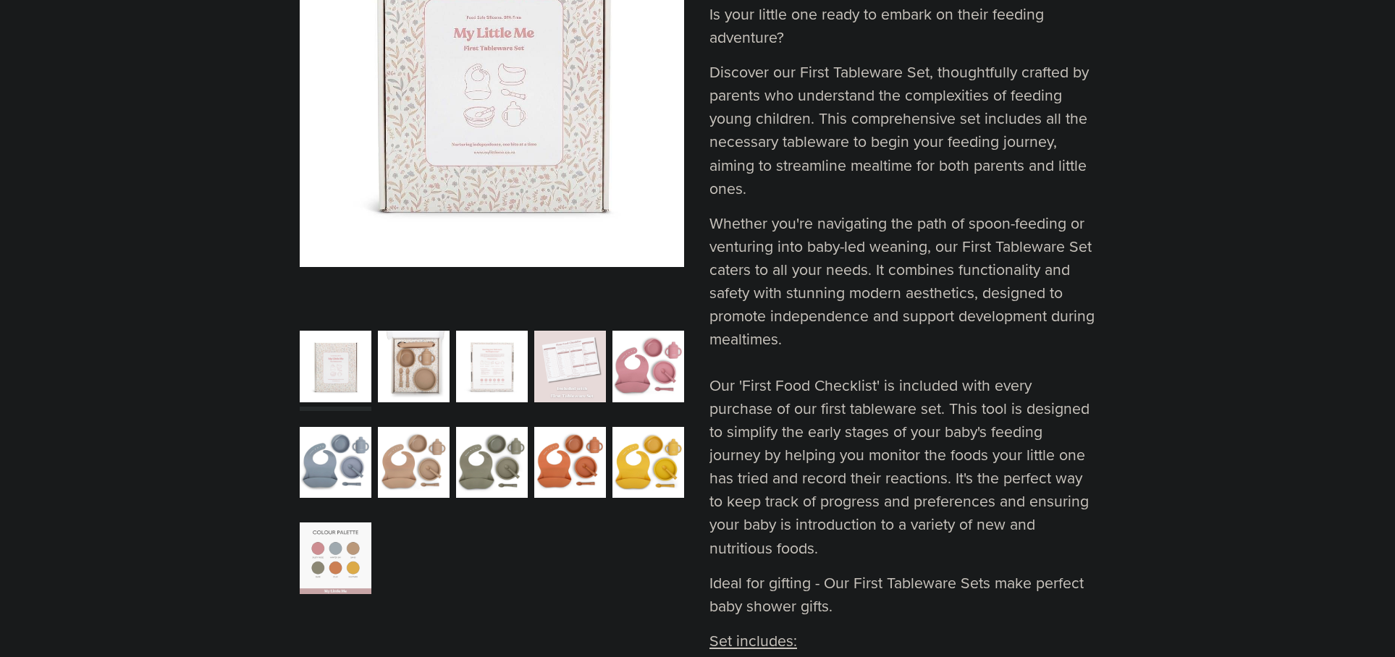
scroll to position [386, 0]
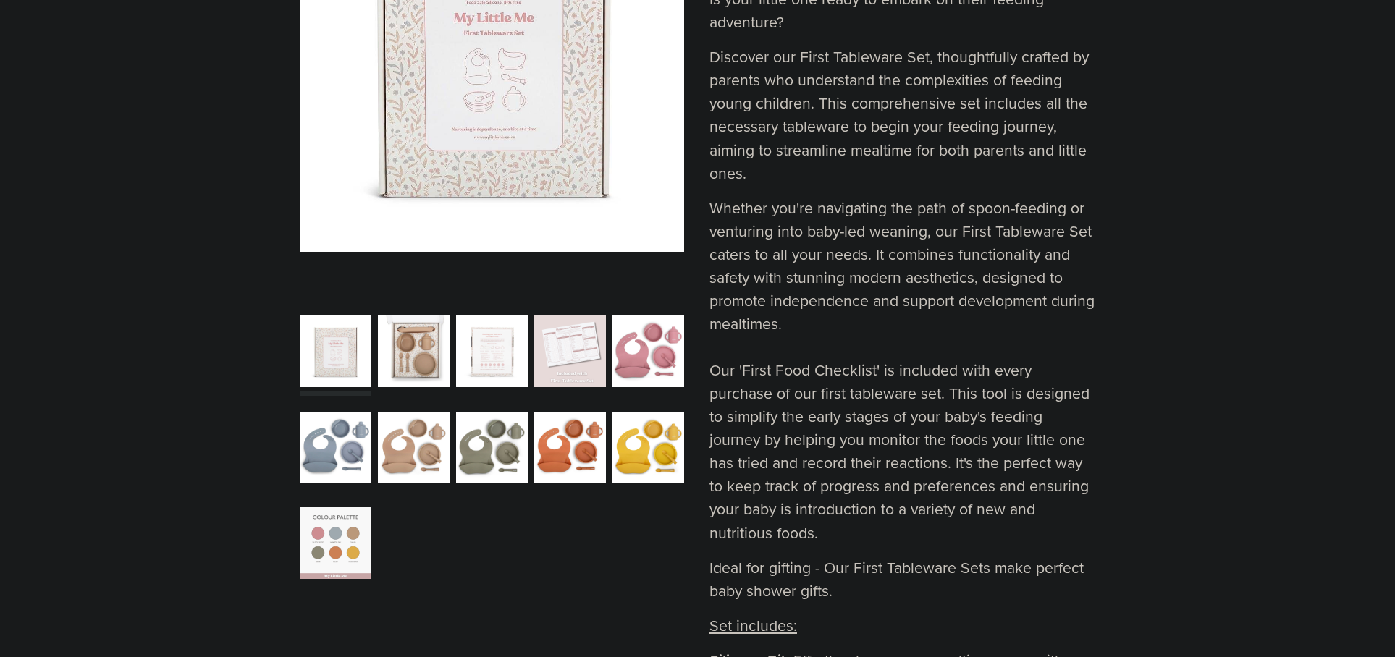
click at [512, 446] on div "carousel" at bounding box center [492, 446] width 72 height 89
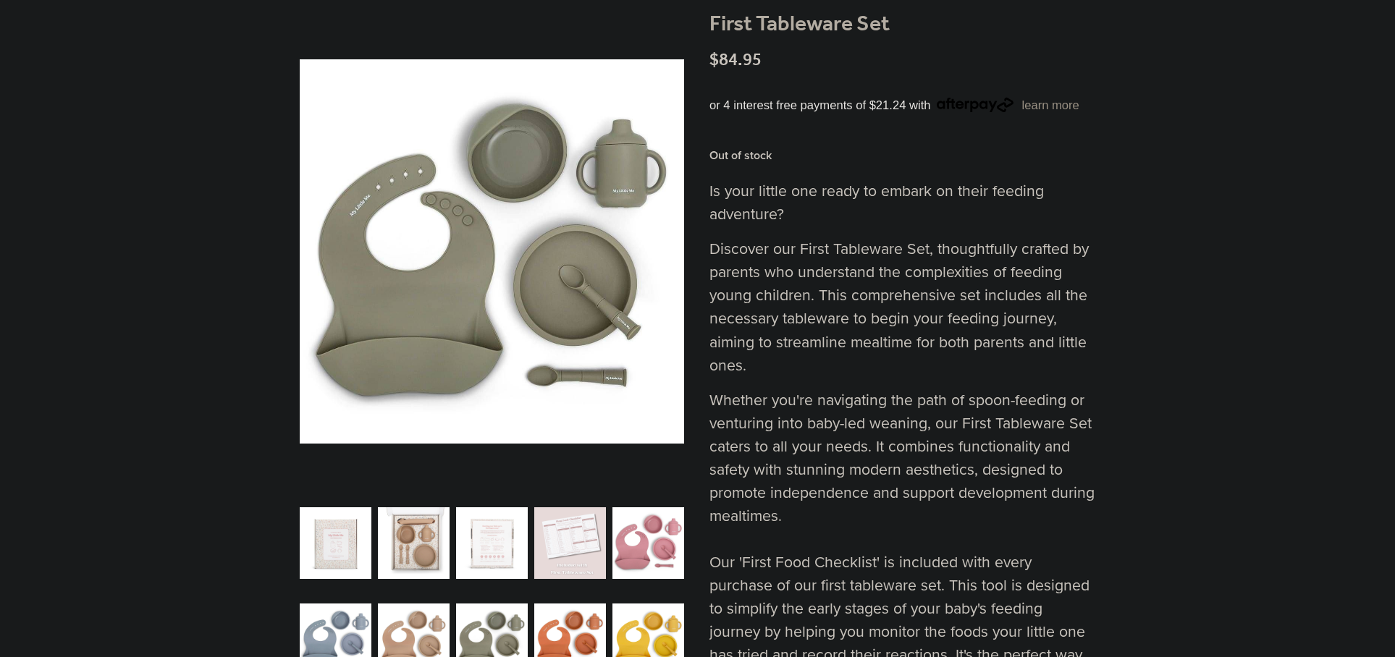
scroll to position [193, 0]
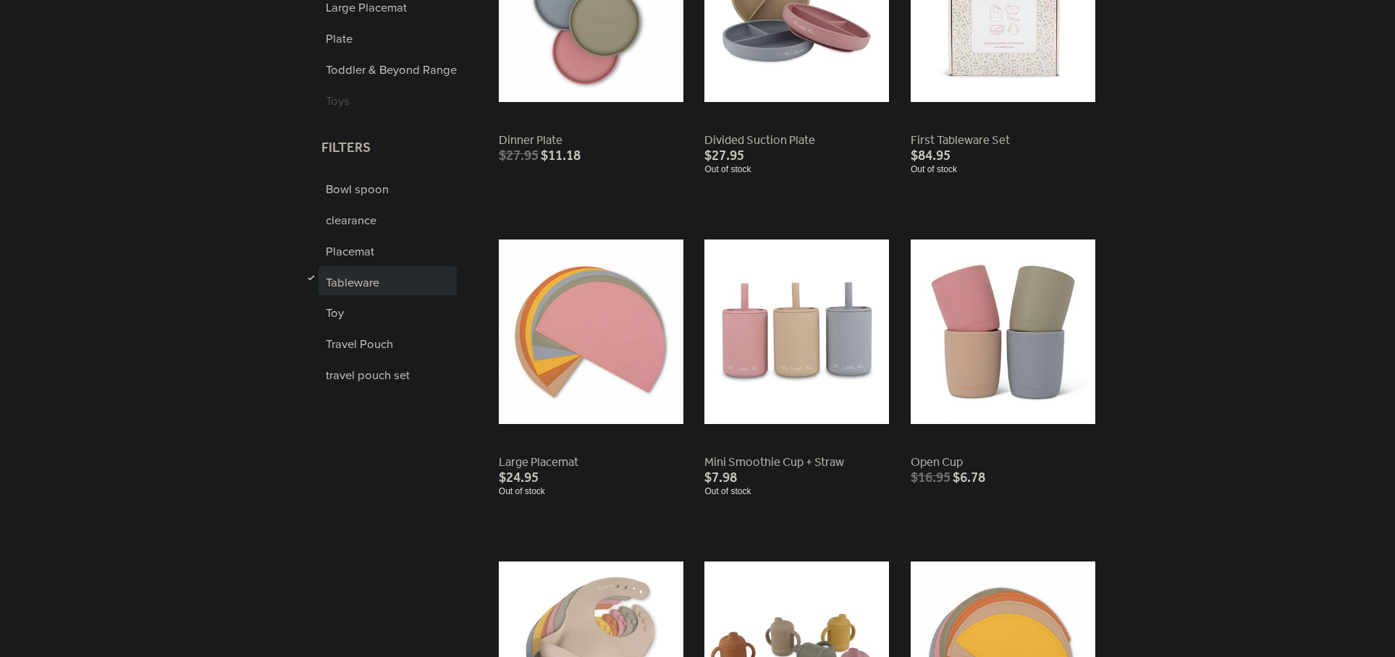
scroll to position [353, 0]
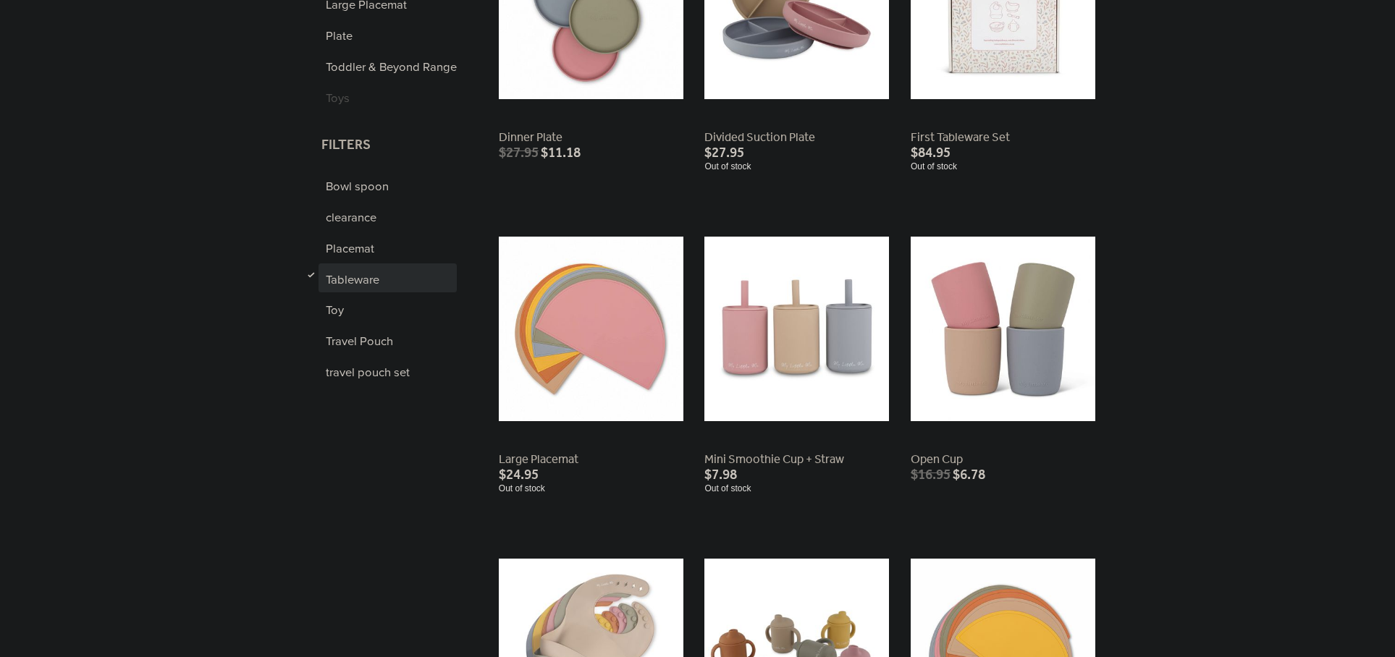
click at [820, 330] on link at bounding box center [796, 352] width 185 height 279
